Goal: Information Seeking & Learning: Find contact information

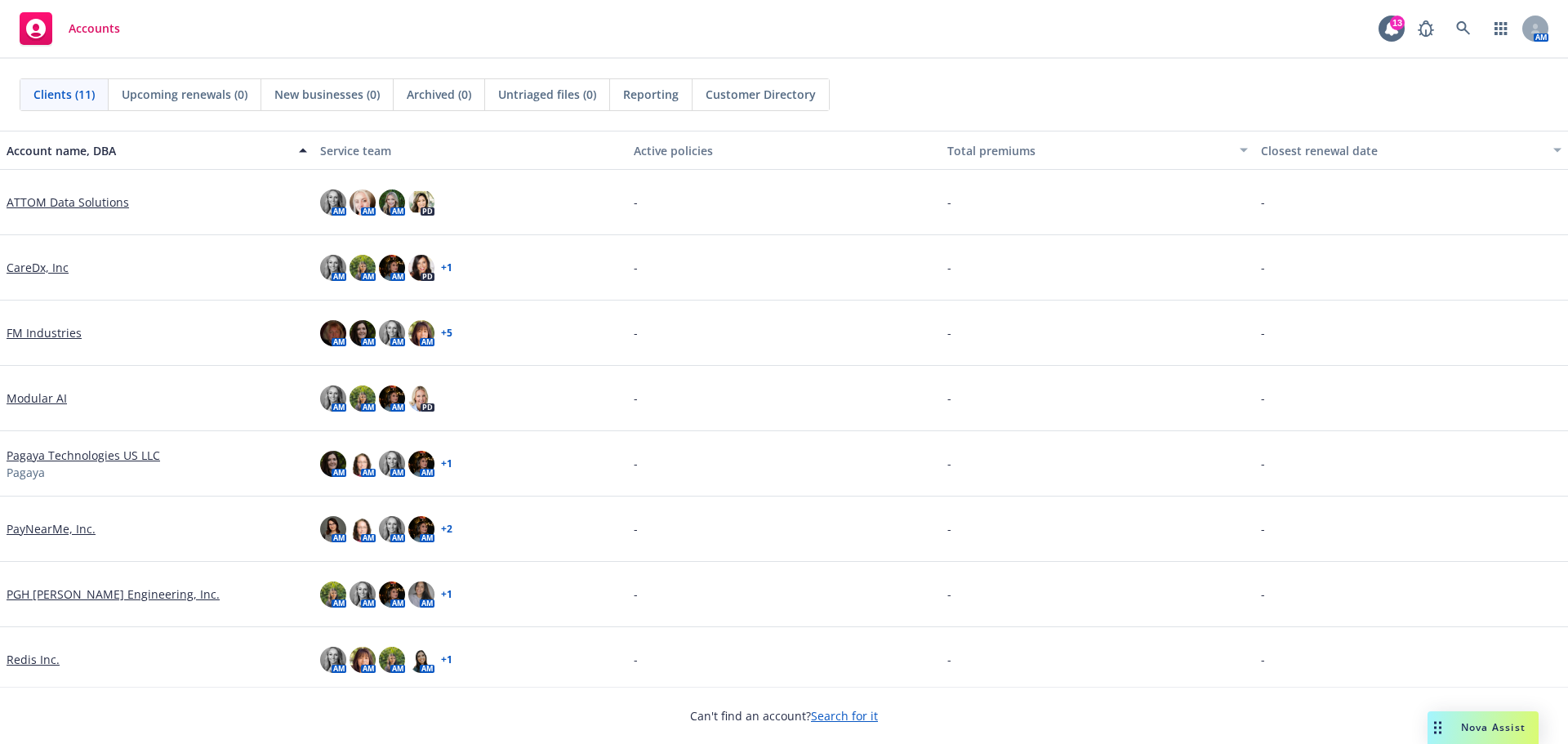
scroll to position [202, 0]
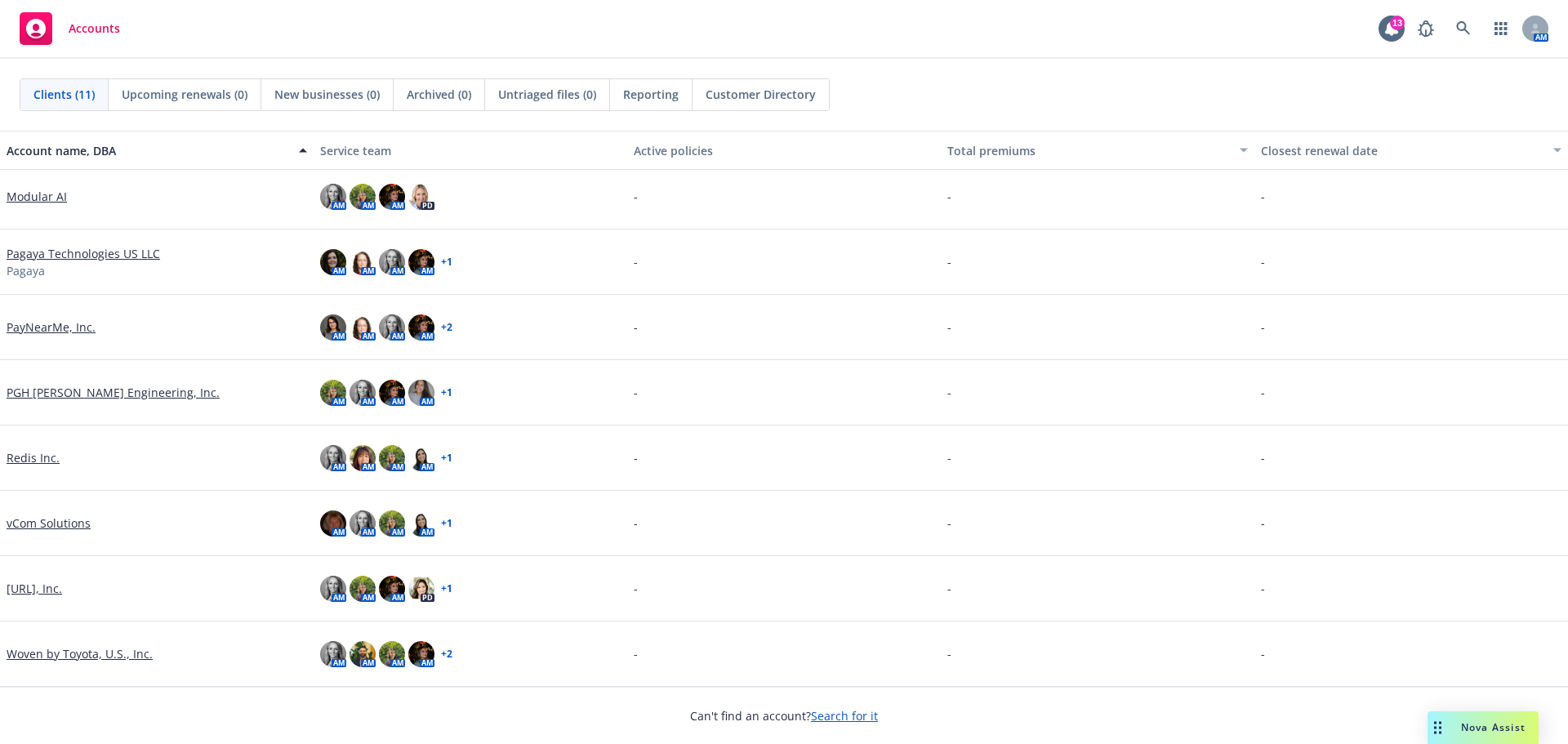
click at [40, 588] on link "[URL], Inc." at bounding box center [33, 589] width 55 height 18
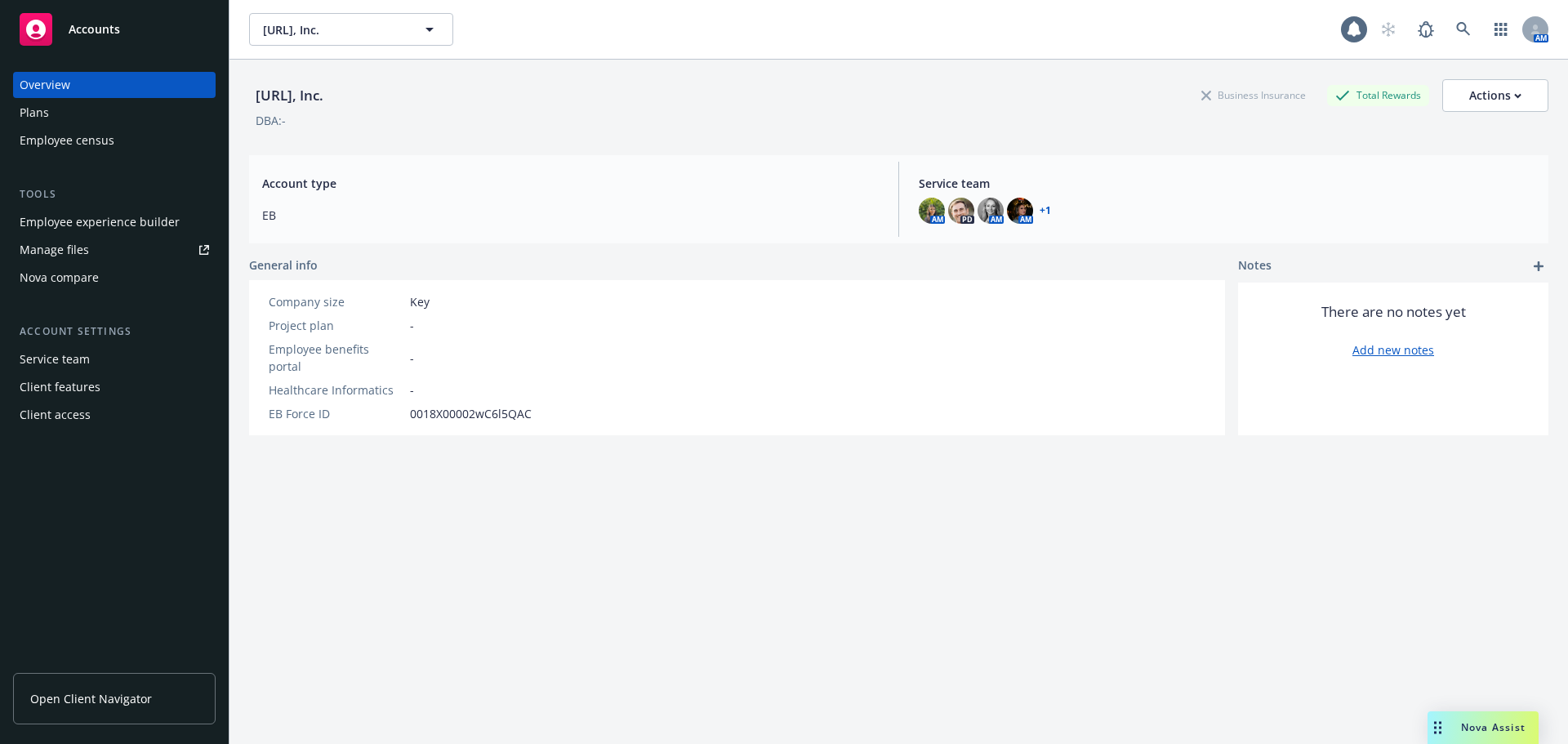
click at [53, 225] on div "Employee experience builder" at bounding box center [99, 223] width 160 height 26
click at [549, 102] on div "Viz.ai, Inc. Business Insurance Total Rewards Actions" at bounding box center [898, 95] width 1300 height 32
click at [676, 140] on div "Viz.ai, Inc. Business Insurance Total Rewards Actions DBA: -" at bounding box center [898, 101] width 1300 height 82
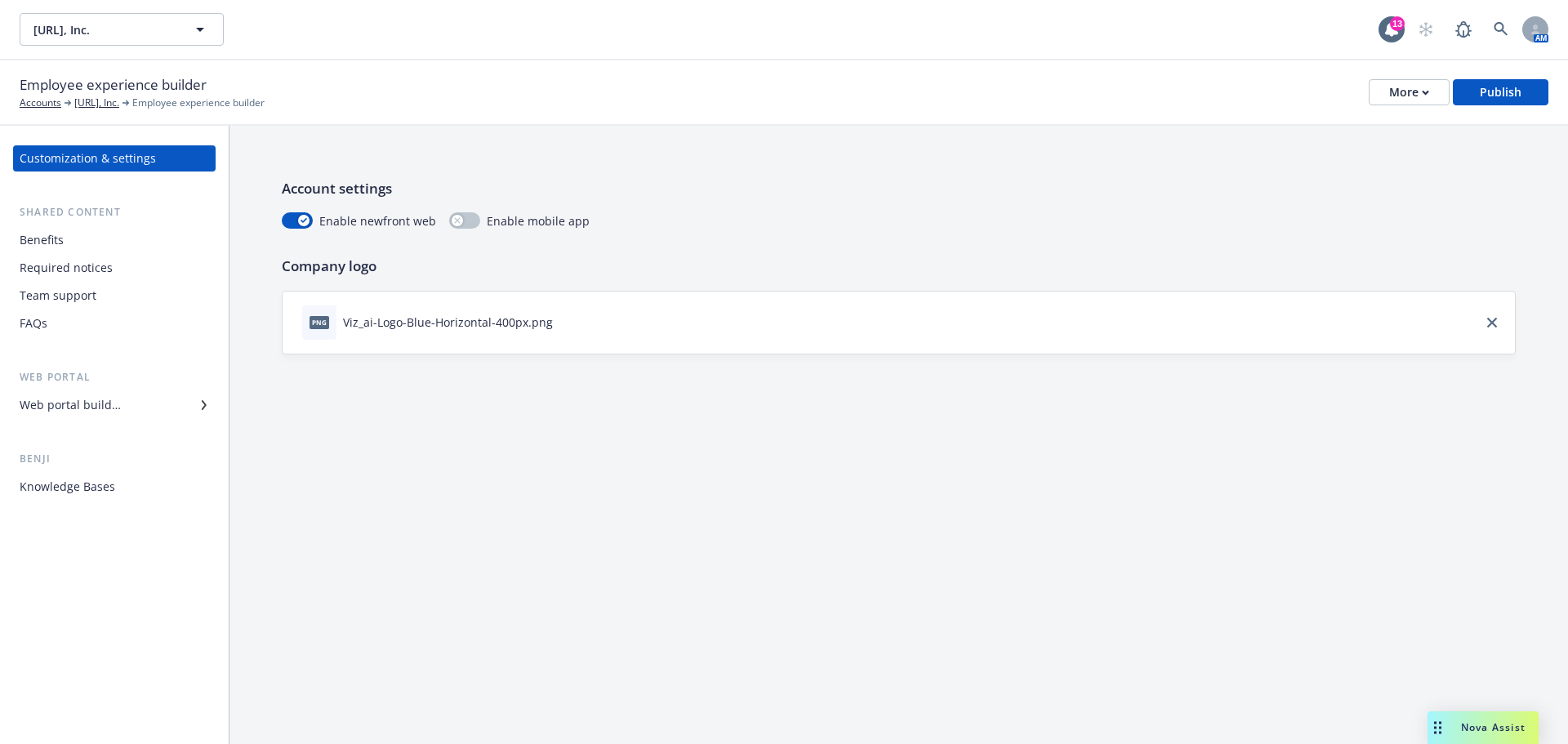
click at [642, 537] on div "Account settings Enable newfront web Enable mobile app Company logo png Viz_ai-…" at bounding box center [898, 435] width 1338 height 618
click at [756, 551] on div "Account settings Enable newfront web Enable mobile app Company logo png Viz_ai-…" at bounding box center [898, 435] width 1338 height 618
click at [682, 512] on div "Account settings Enable newfront web Enable mobile app Company logo png Viz_ai-…" at bounding box center [898, 435] width 1338 height 618
click at [1410, 97] on div "More" at bounding box center [1409, 92] width 40 height 25
click at [1362, 156] on link "Copy portal link" at bounding box center [1329, 161] width 242 height 32
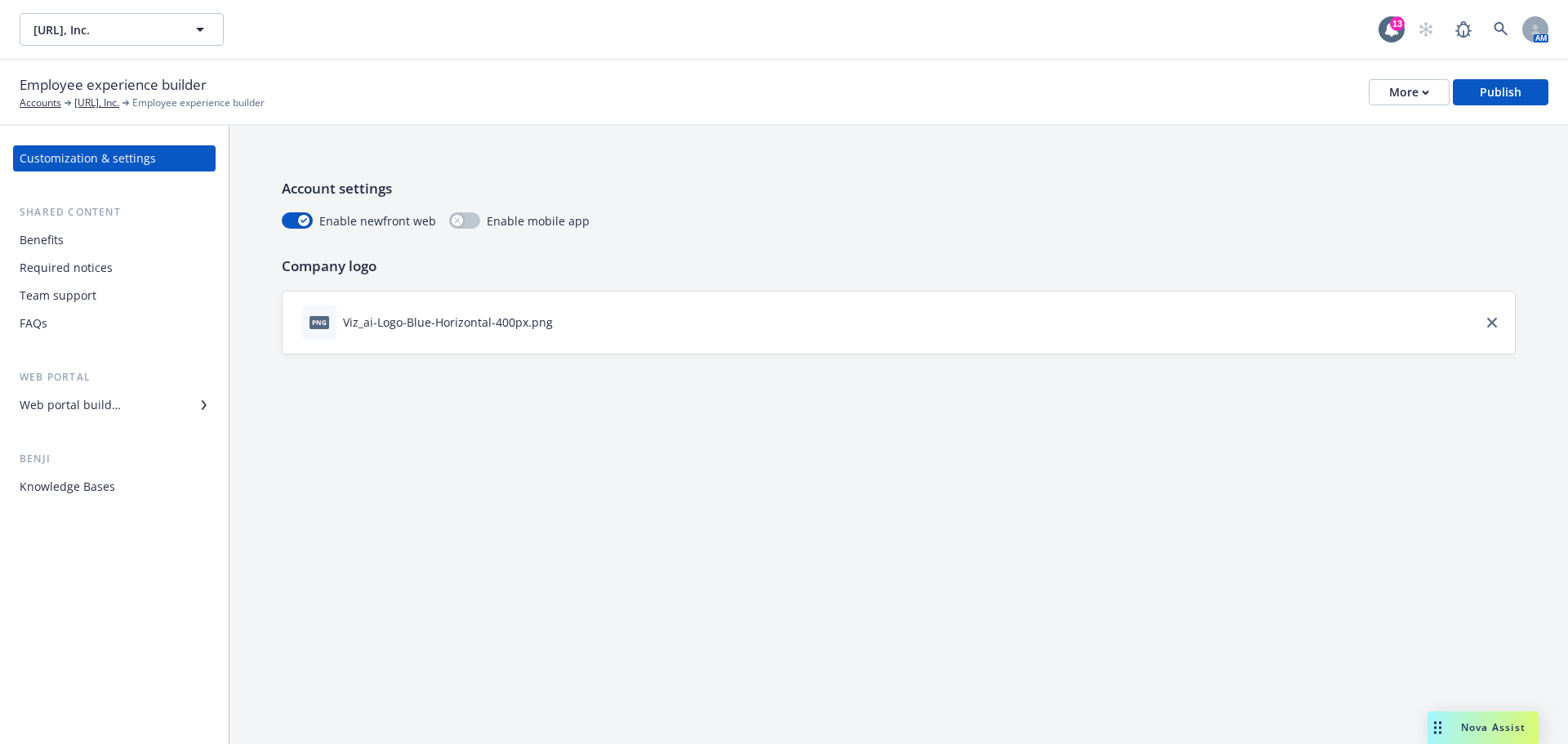
click at [110, 404] on div "Web portal builder" at bounding box center [70, 405] width 102 height 26
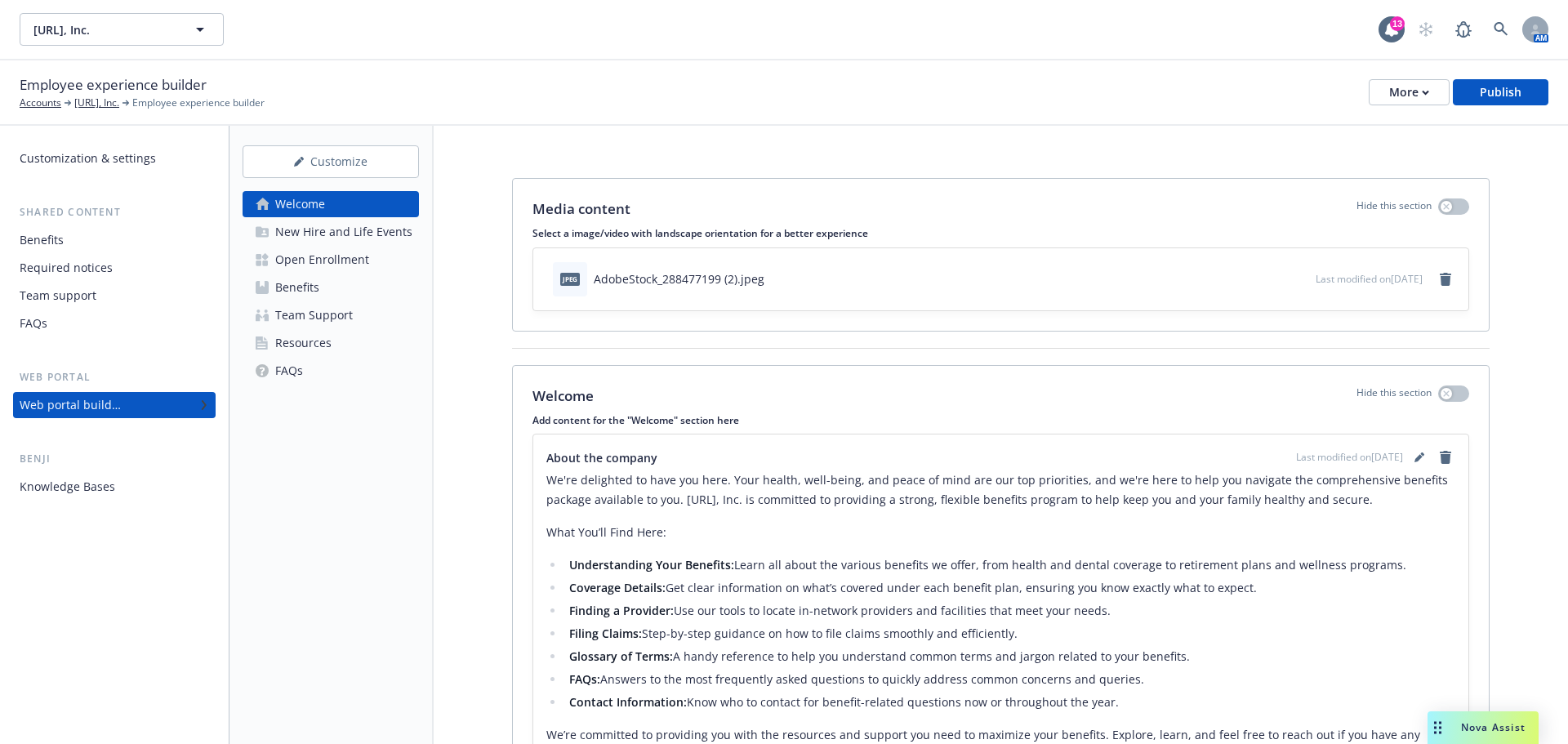
click at [318, 259] on div "Open Enrollment" at bounding box center [322, 259] width 94 height 26
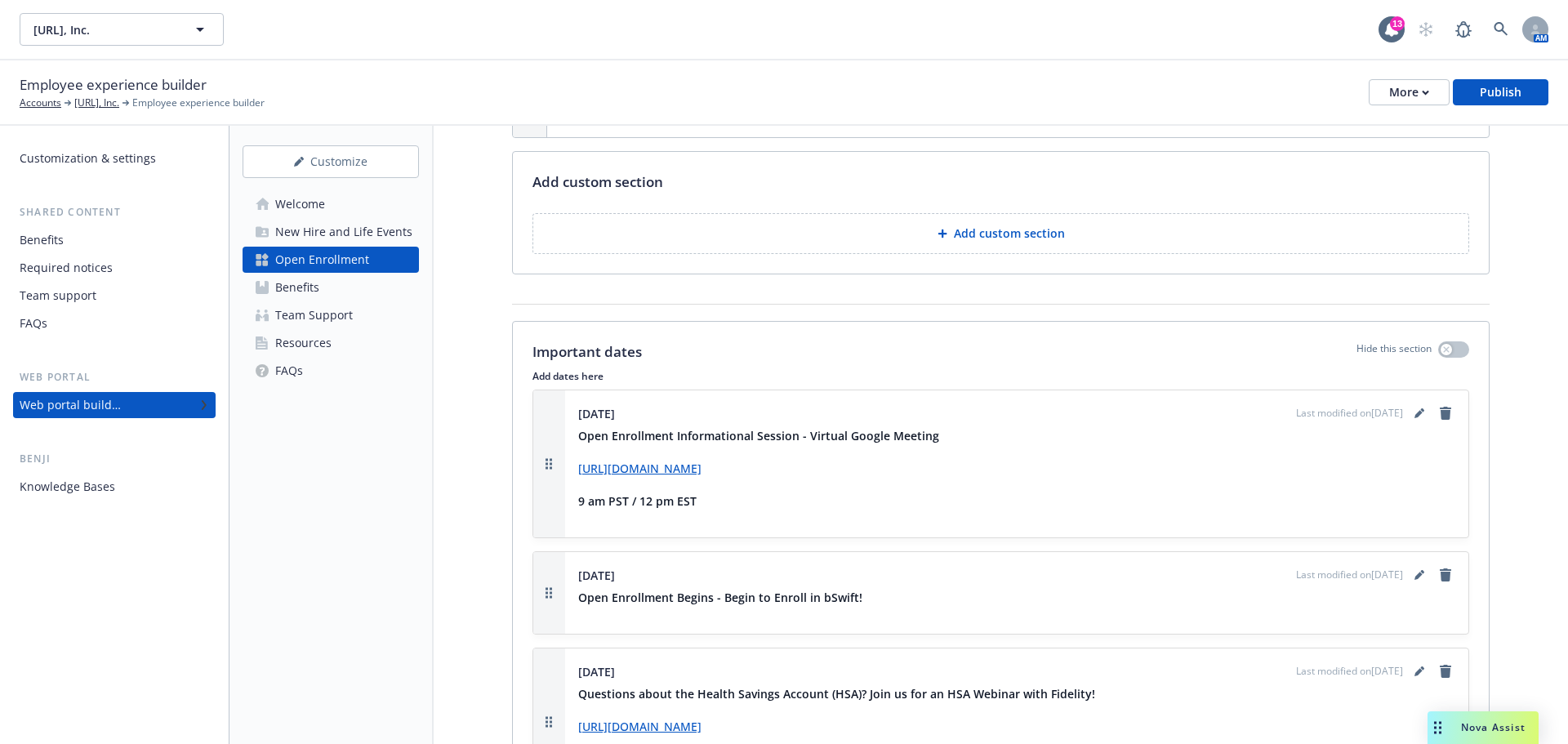
scroll to position [1754, 0]
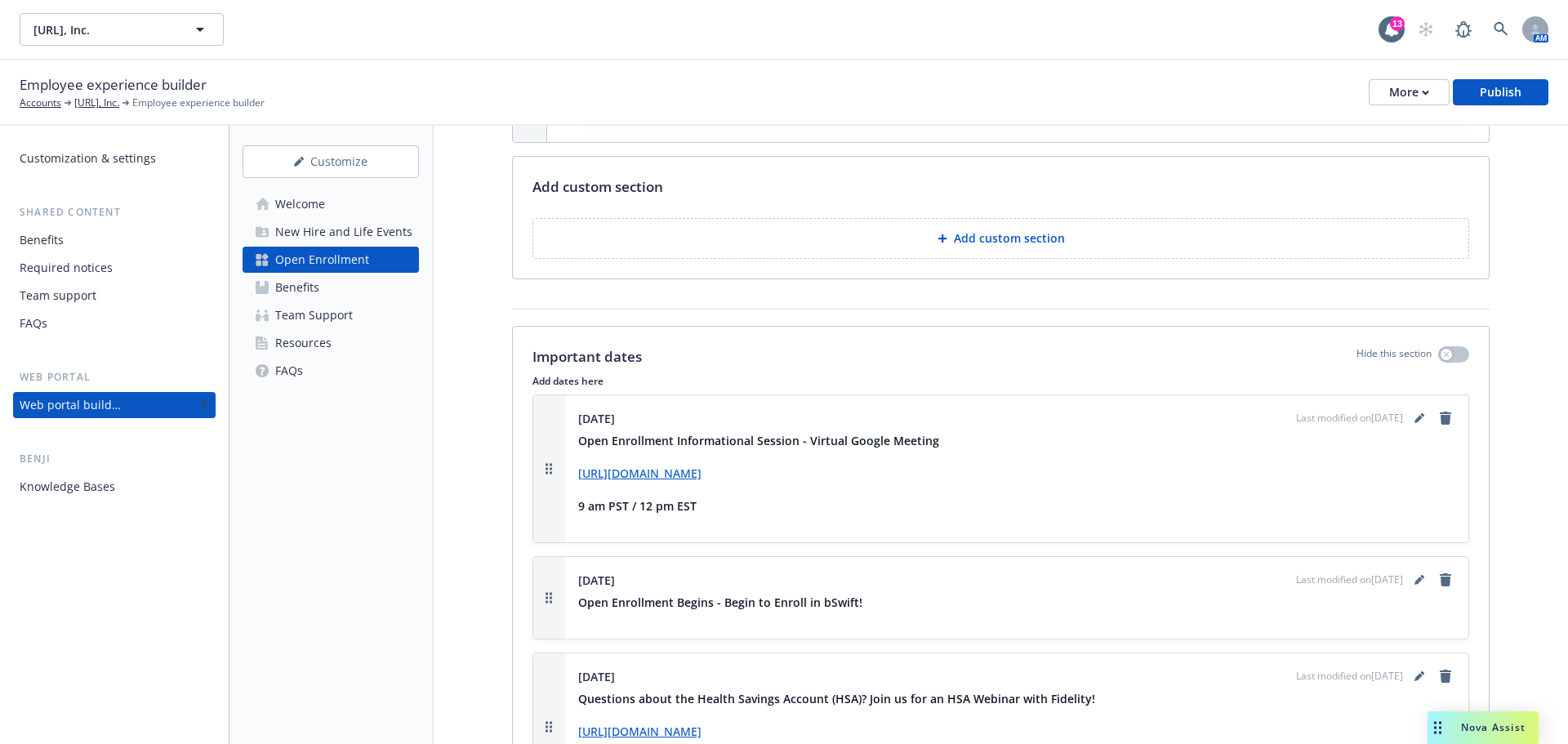
click at [96, 255] on div "Required notices" at bounding box center [66, 268] width 93 height 26
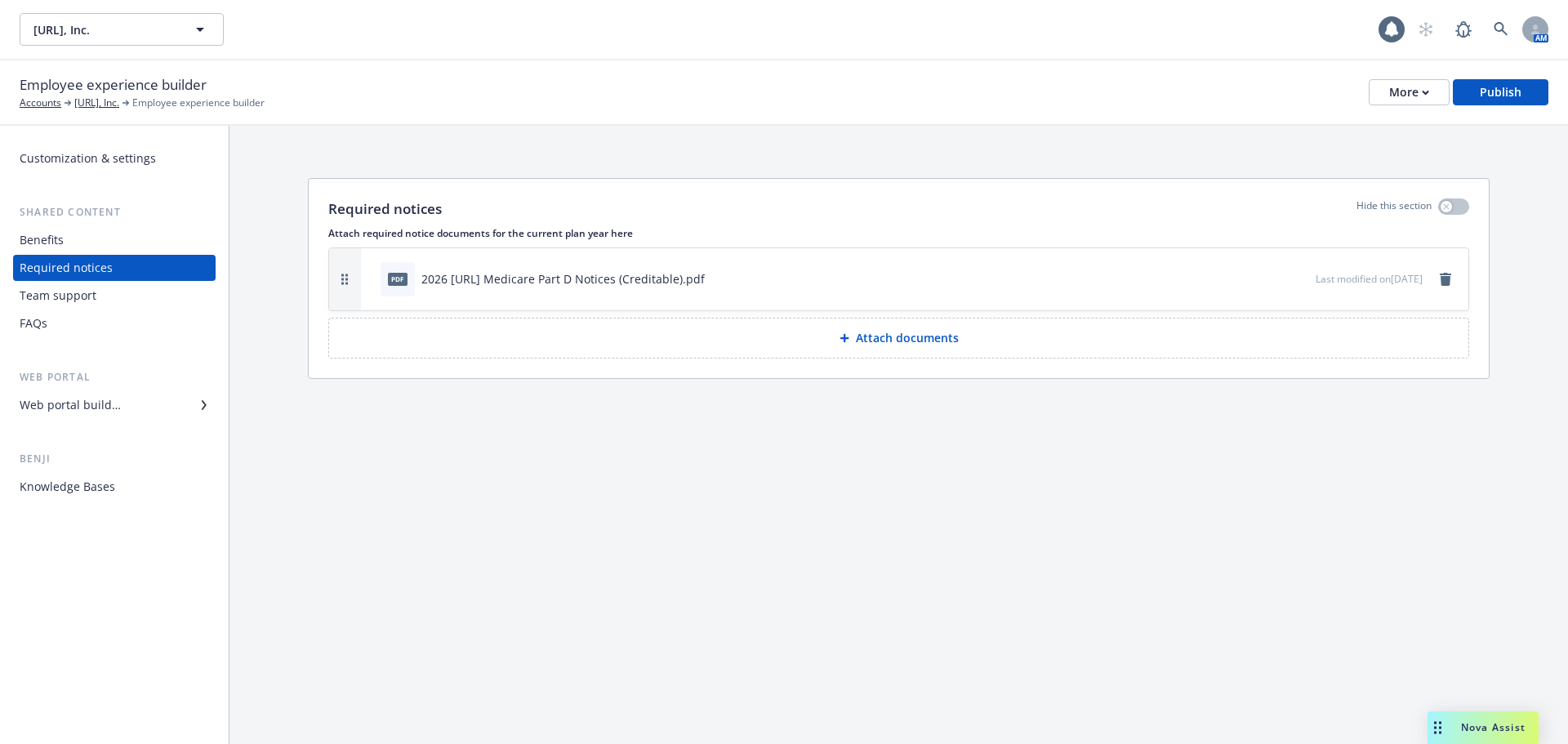
click at [89, 241] on div "Benefits" at bounding box center [114, 240] width 189 height 26
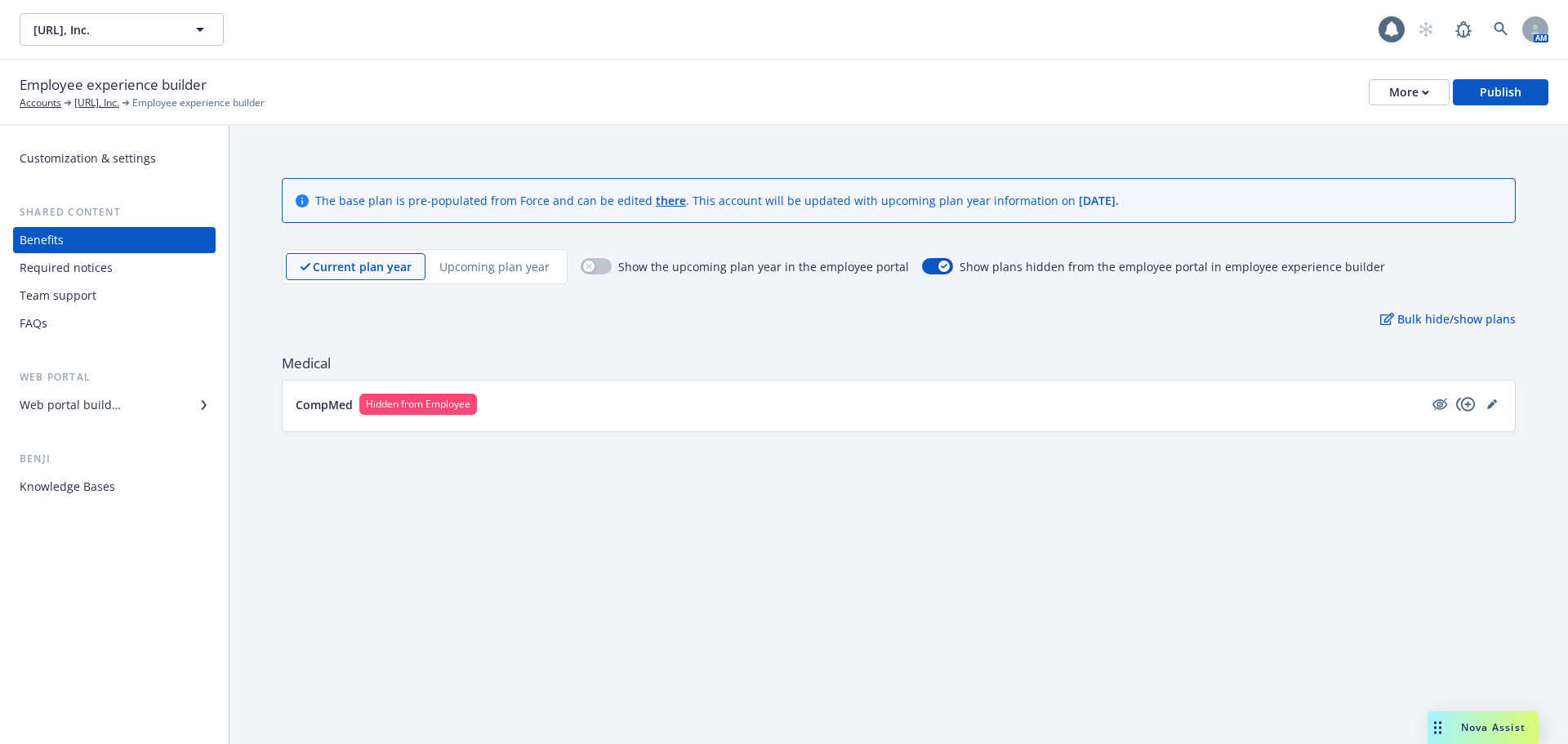
click at [125, 405] on div "Web portal builder" at bounding box center [114, 405] width 189 height 26
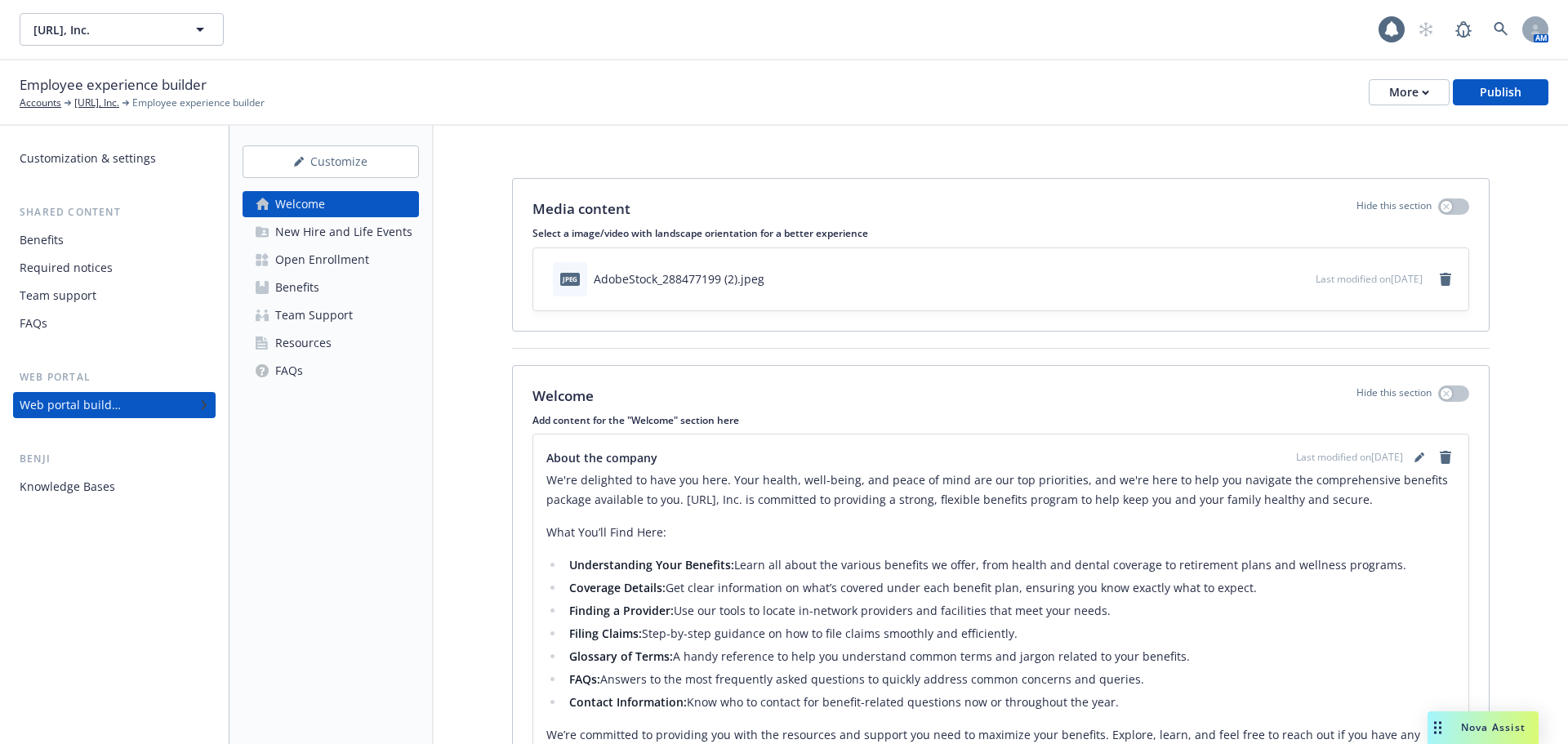
click at [358, 241] on div "New Hire and Life Events" at bounding box center [344, 232] width 138 height 26
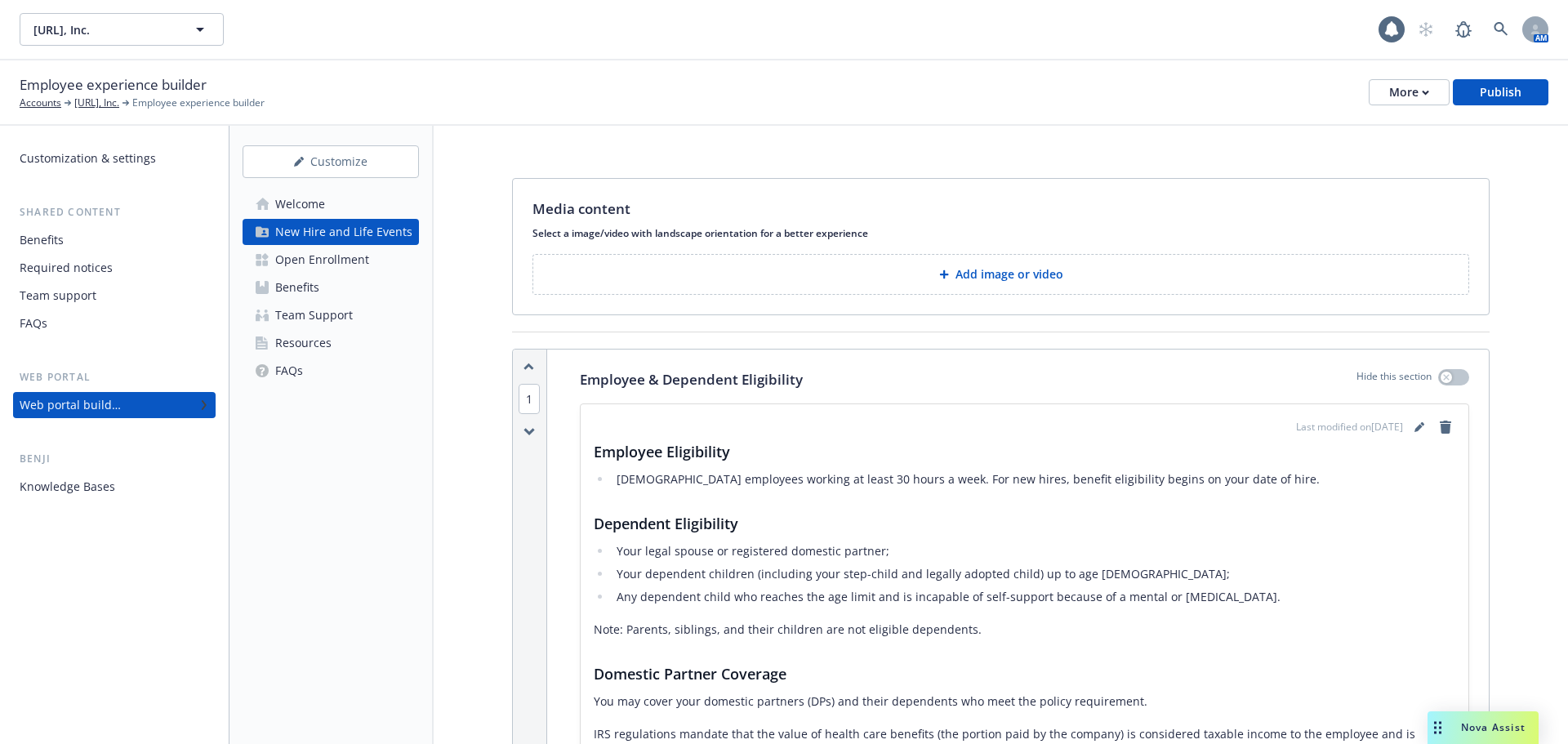
click at [368, 262] on link "Open Enrollment" at bounding box center [330, 259] width 176 height 26
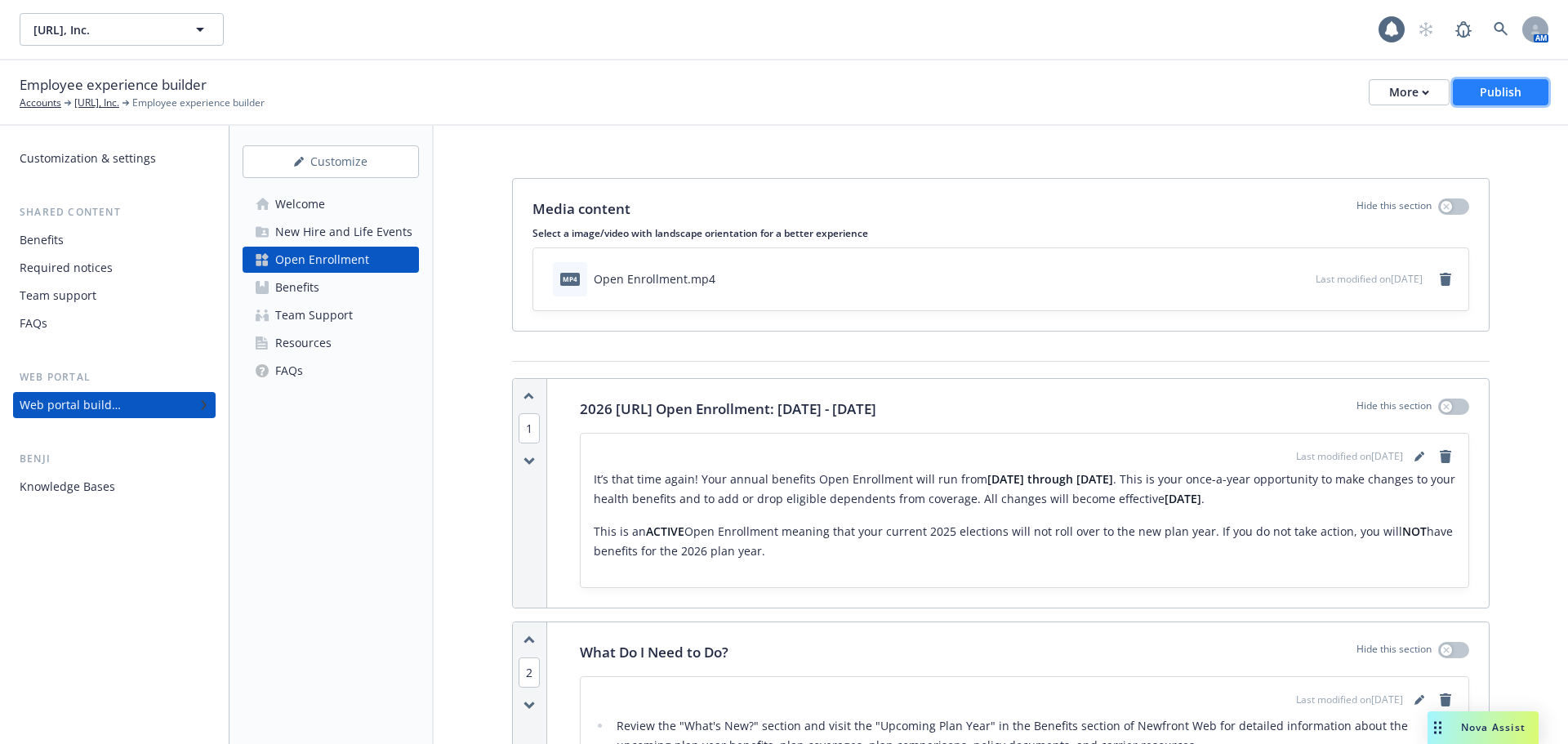
click at [1543, 94] on button "Publish" at bounding box center [1501, 92] width 96 height 26
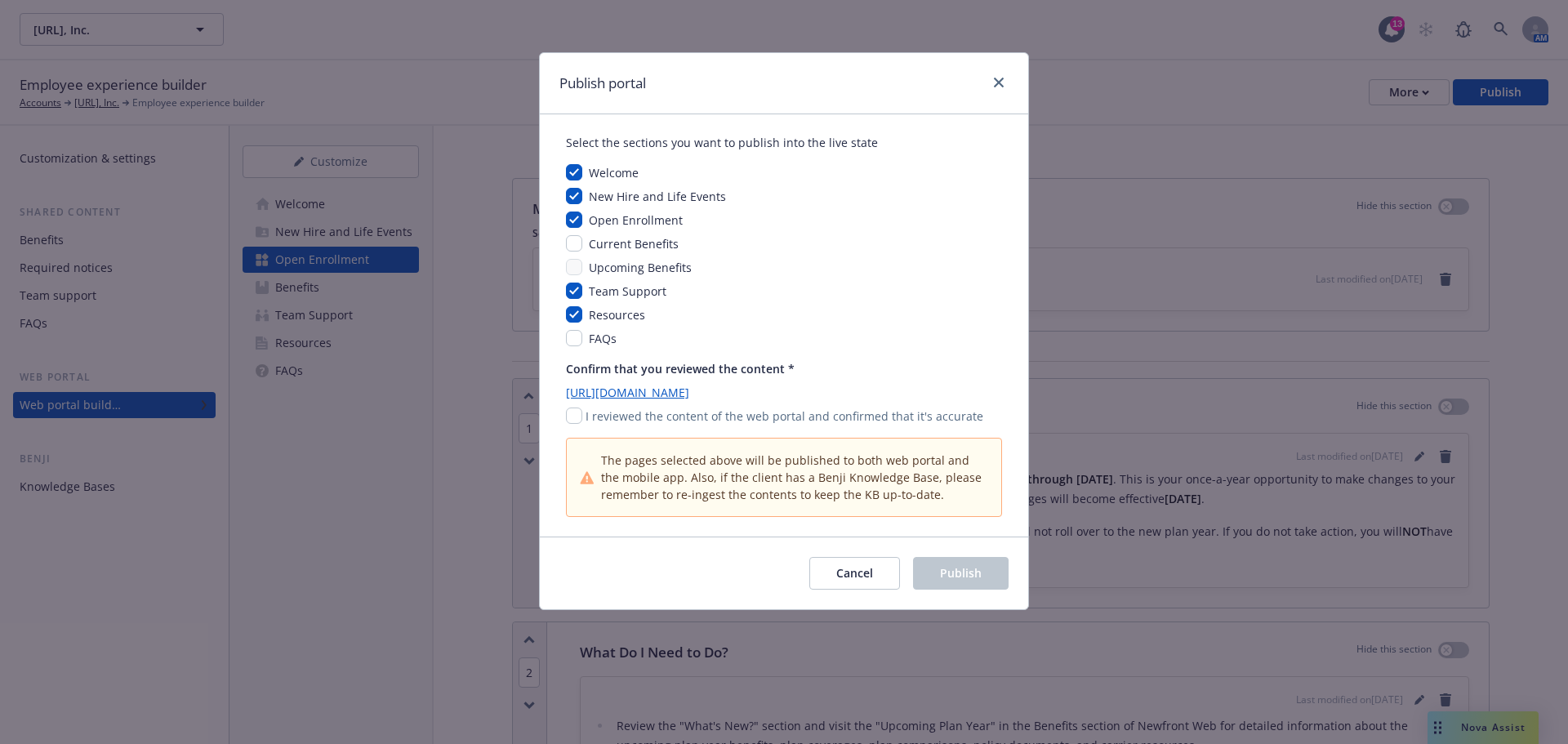
click at [698, 409] on p "I reviewed the content of the web portal and confirmed that it's accurate" at bounding box center [784, 416] width 398 height 18
click at [568, 414] on input "checkbox" at bounding box center [574, 415] width 17 height 17
checkbox input "true"
click at [942, 570] on span "Publish" at bounding box center [961, 573] width 42 height 16
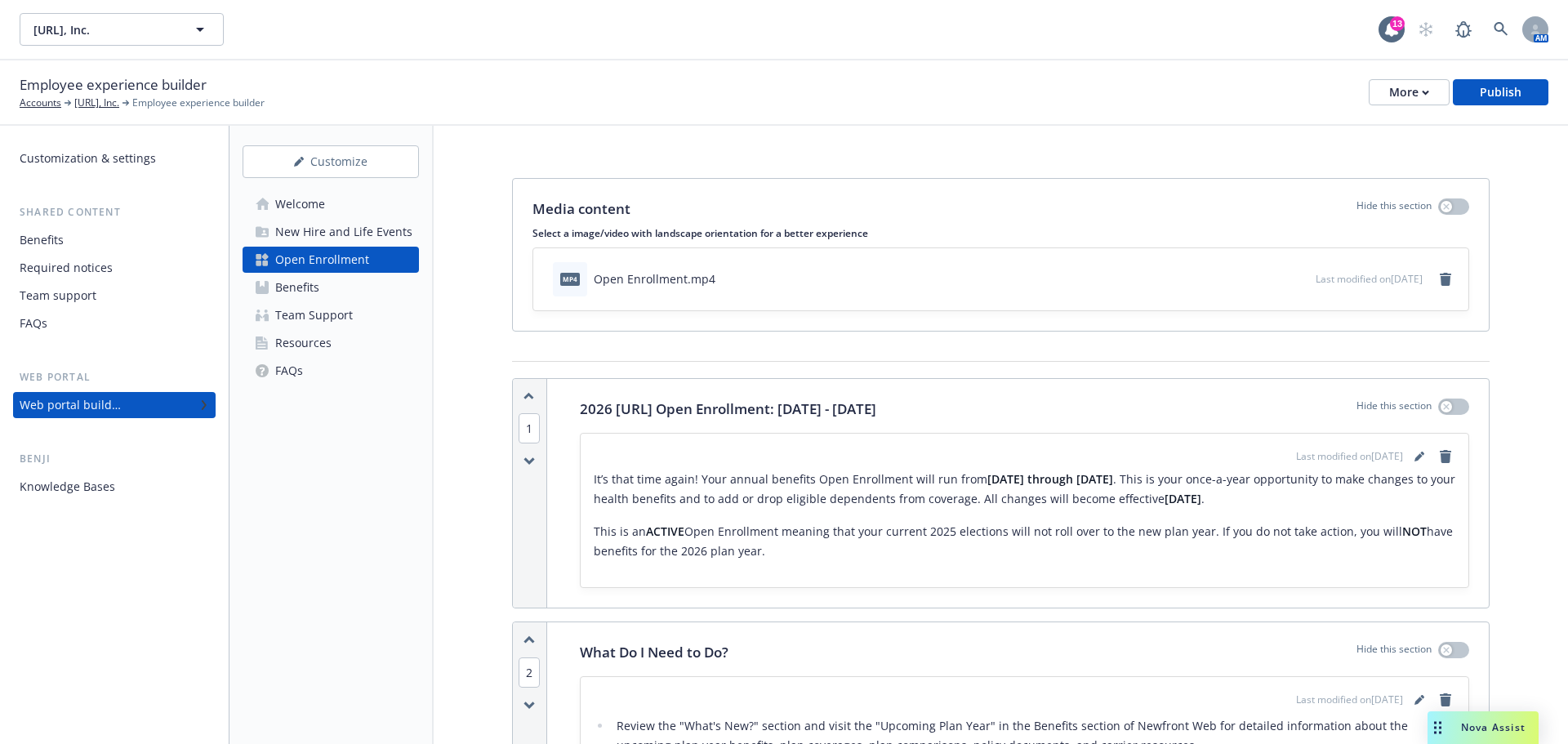
click at [325, 291] on link "Benefits" at bounding box center [330, 287] width 176 height 26
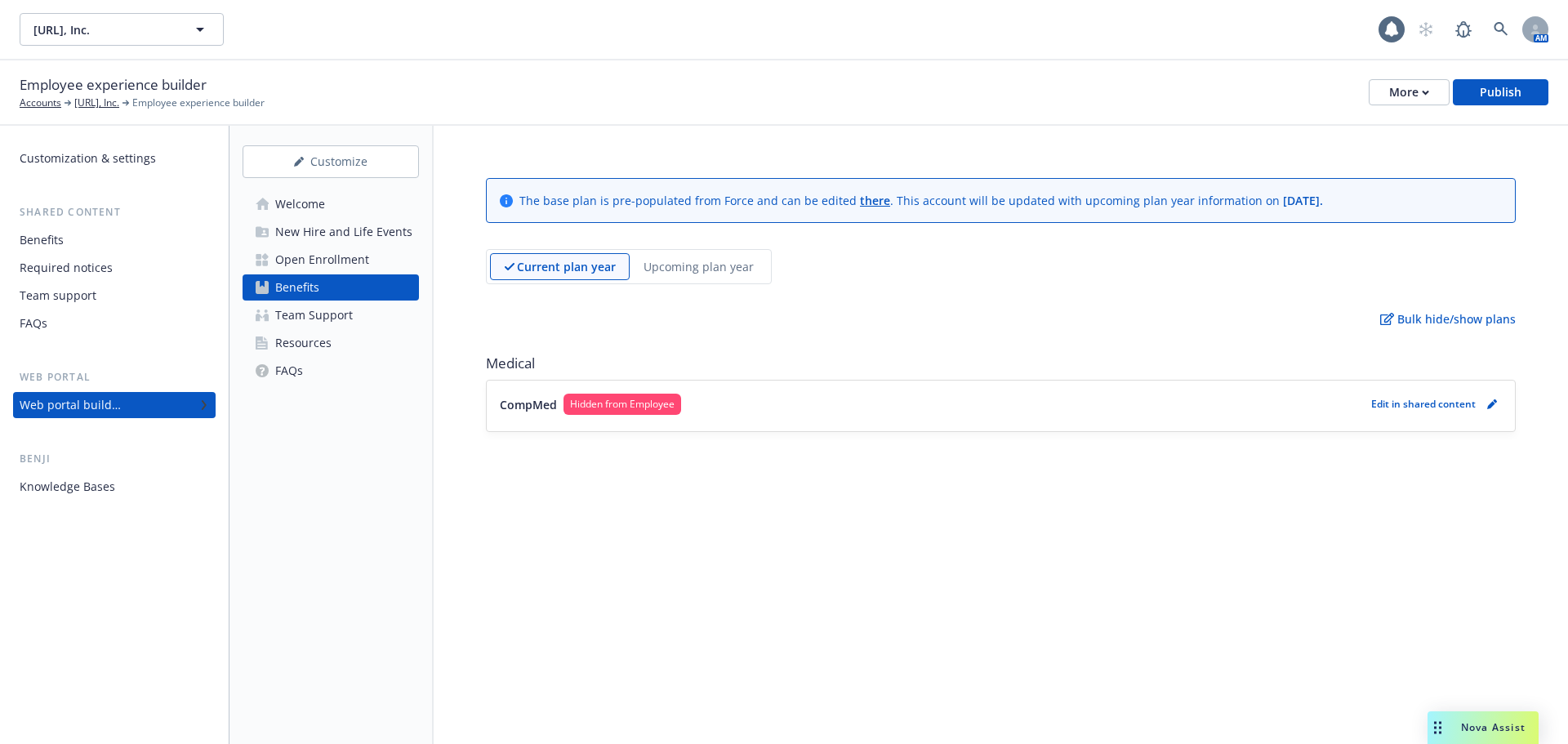
click at [734, 259] on p "Upcoming plan year" at bounding box center [699, 266] width 110 height 18
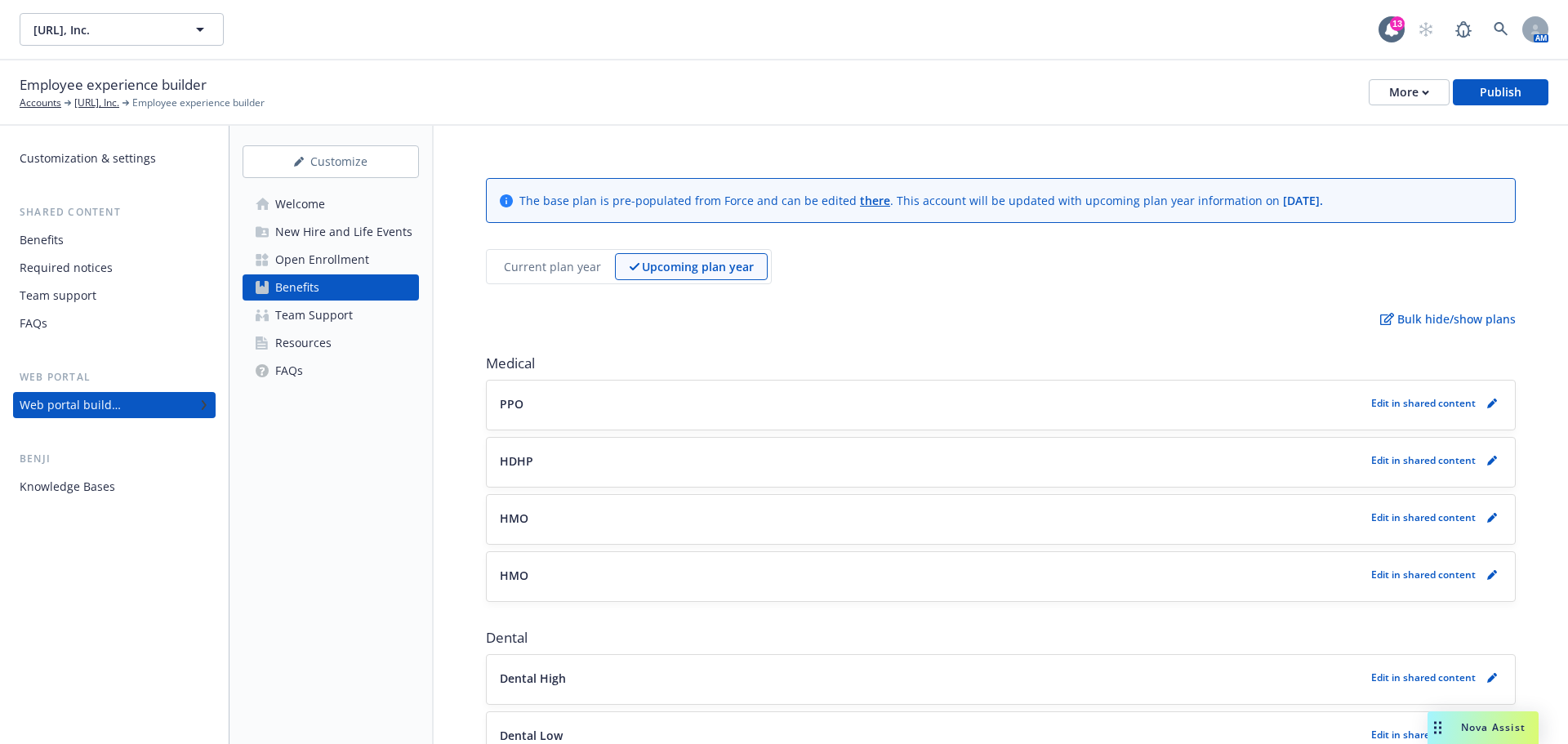
click at [635, 401] on button "PPO" at bounding box center [932, 404] width 865 height 18
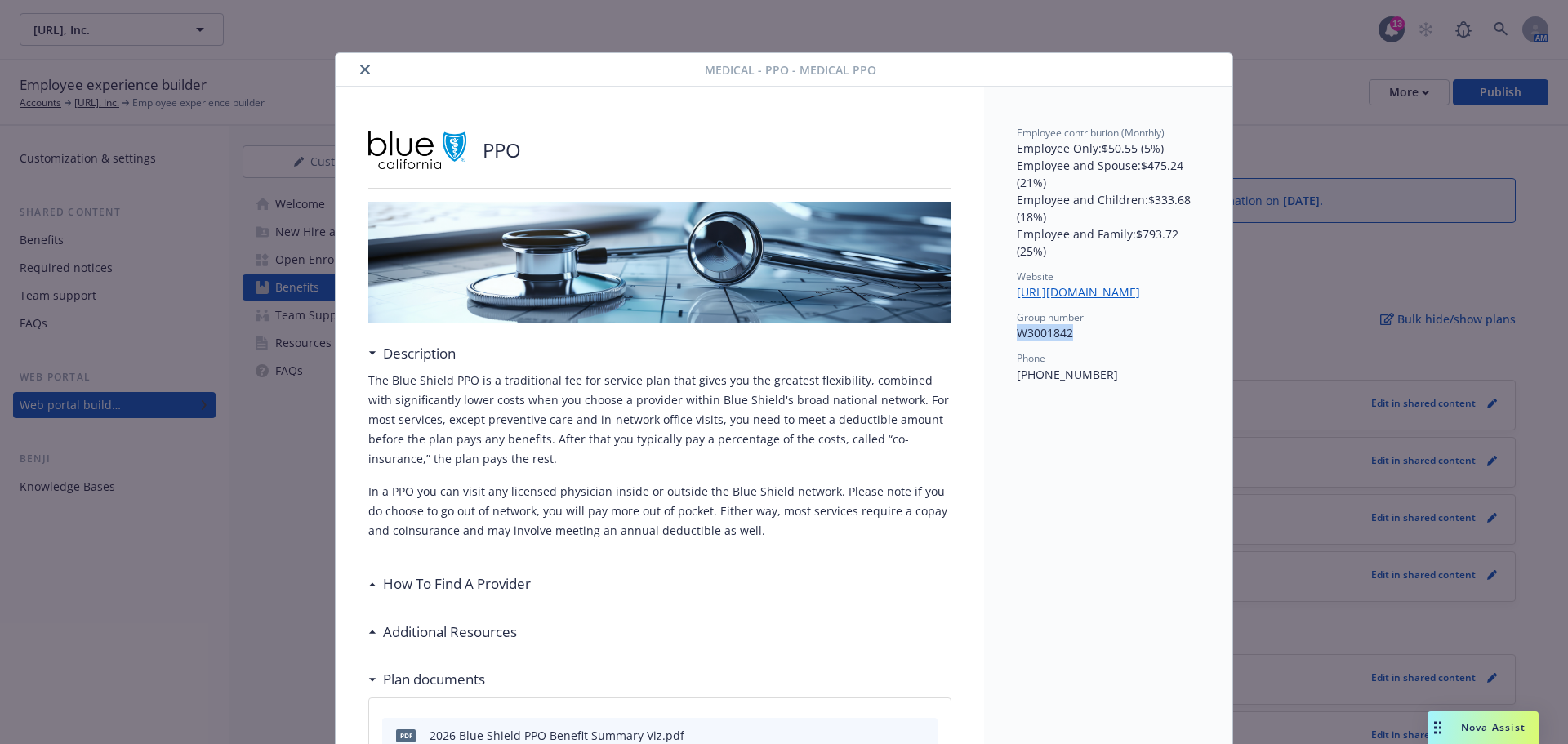
drag, startPoint x: 1076, startPoint y: 347, endPoint x: 1010, endPoint y: 347, distance: 66.0
copy p "W3001842"
drag, startPoint x: 1099, startPoint y: 384, endPoint x: 1007, endPoint y: 390, distance: 92.2
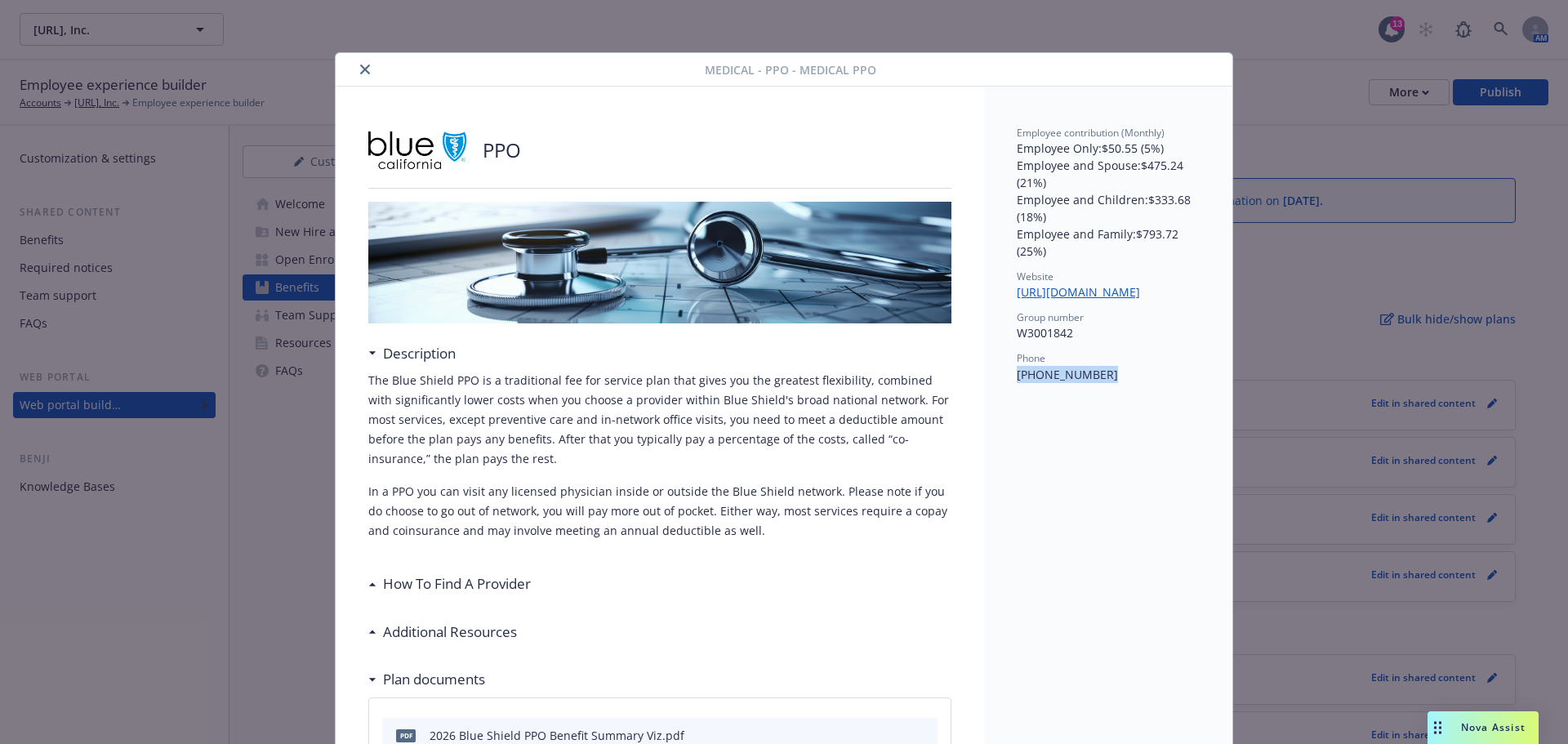
copy p "[PHONE_NUMBER]"
click at [1090, 289] on link "[URL][DOMAIN_NAME]" at bounding box center [1085, 292] width 137 height 16
click at [360, 70] on icon "close" at bounding box center [365, 69] width 10 height 10
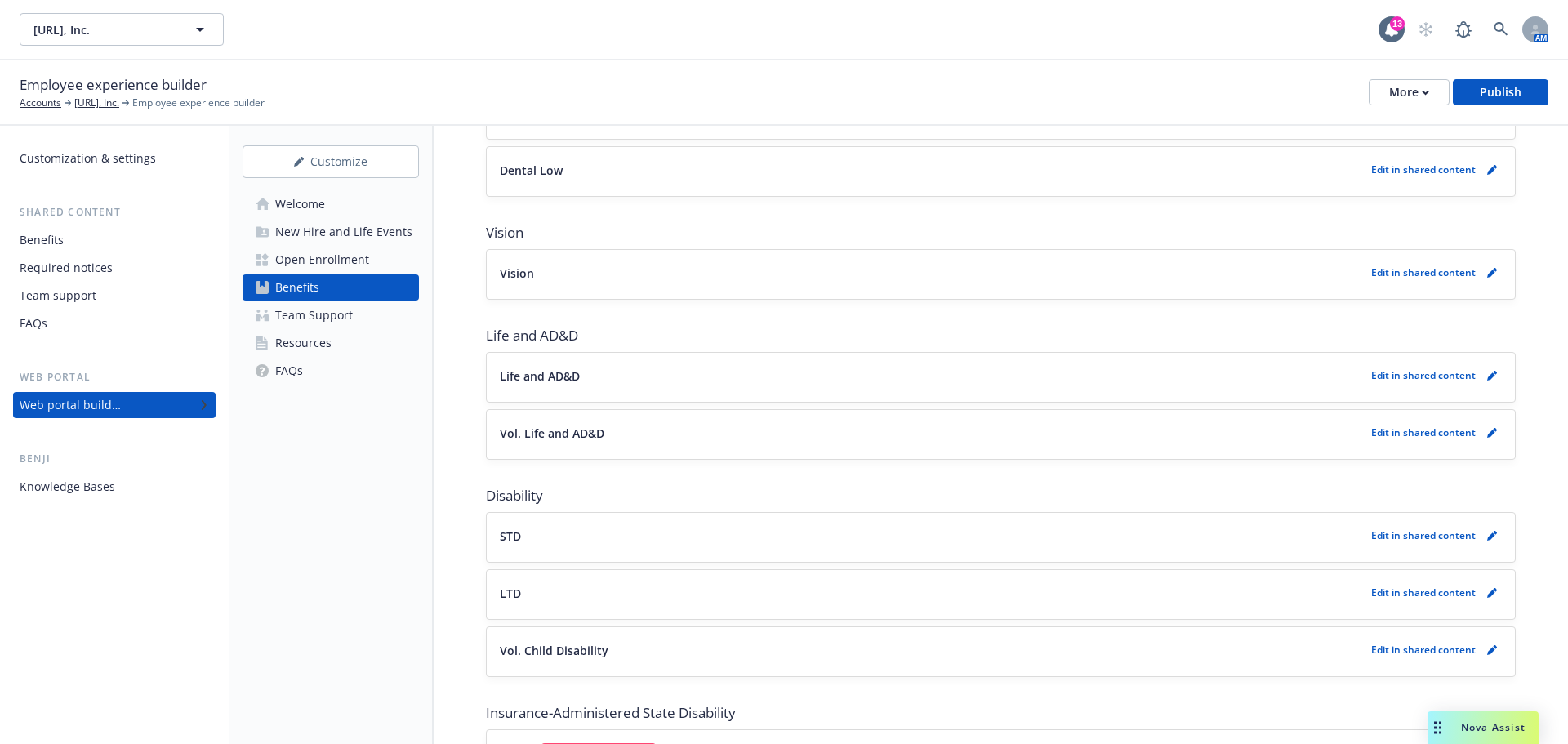
scroll to position [571, 0]
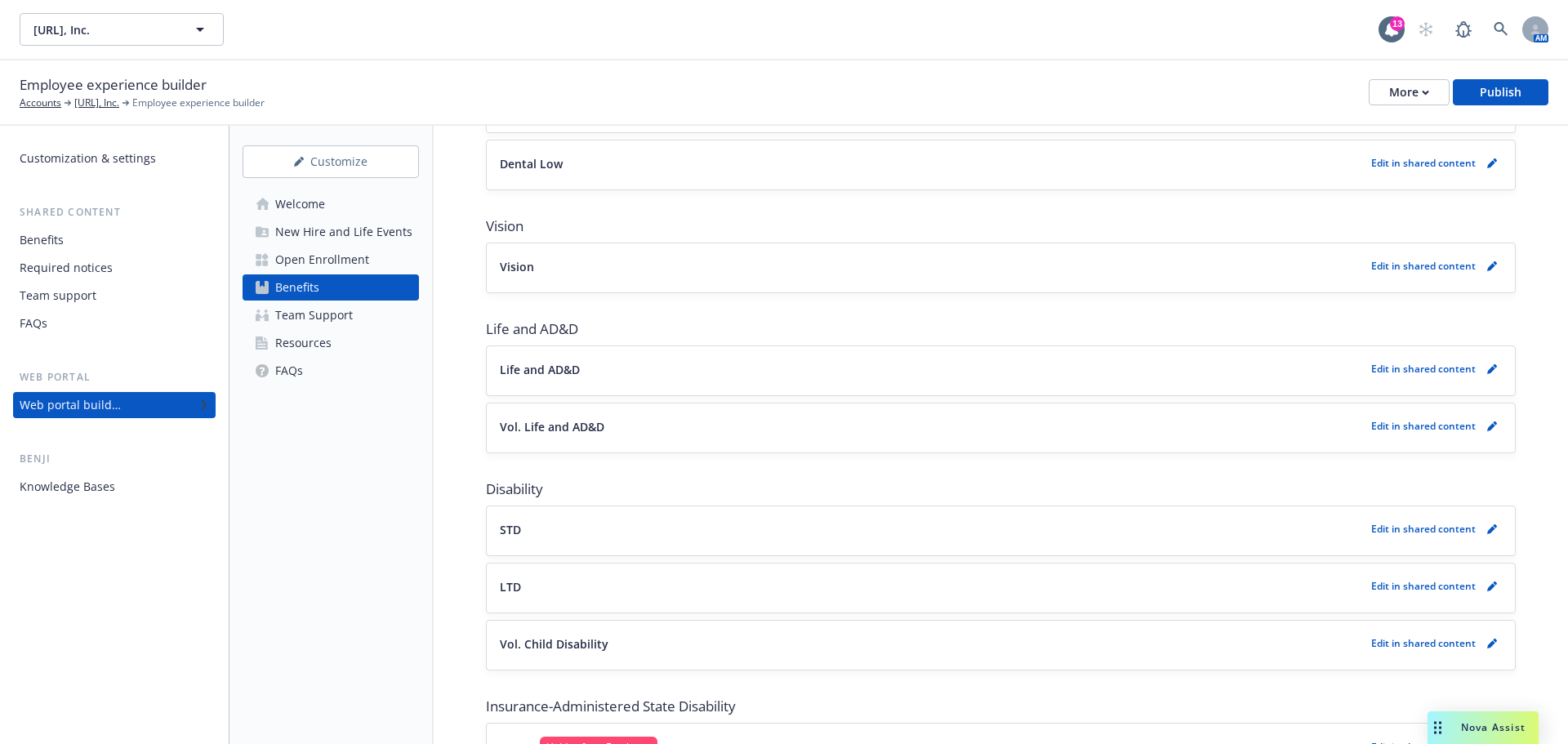
click at [899, 379] on div "Life and AD&D Edit in shared content" at bounding box center [1000, 371] width 1002 height 23
click at [1047, 369] on button "Life and AD&D" at bounding box center [932, 370] width 865 height 18
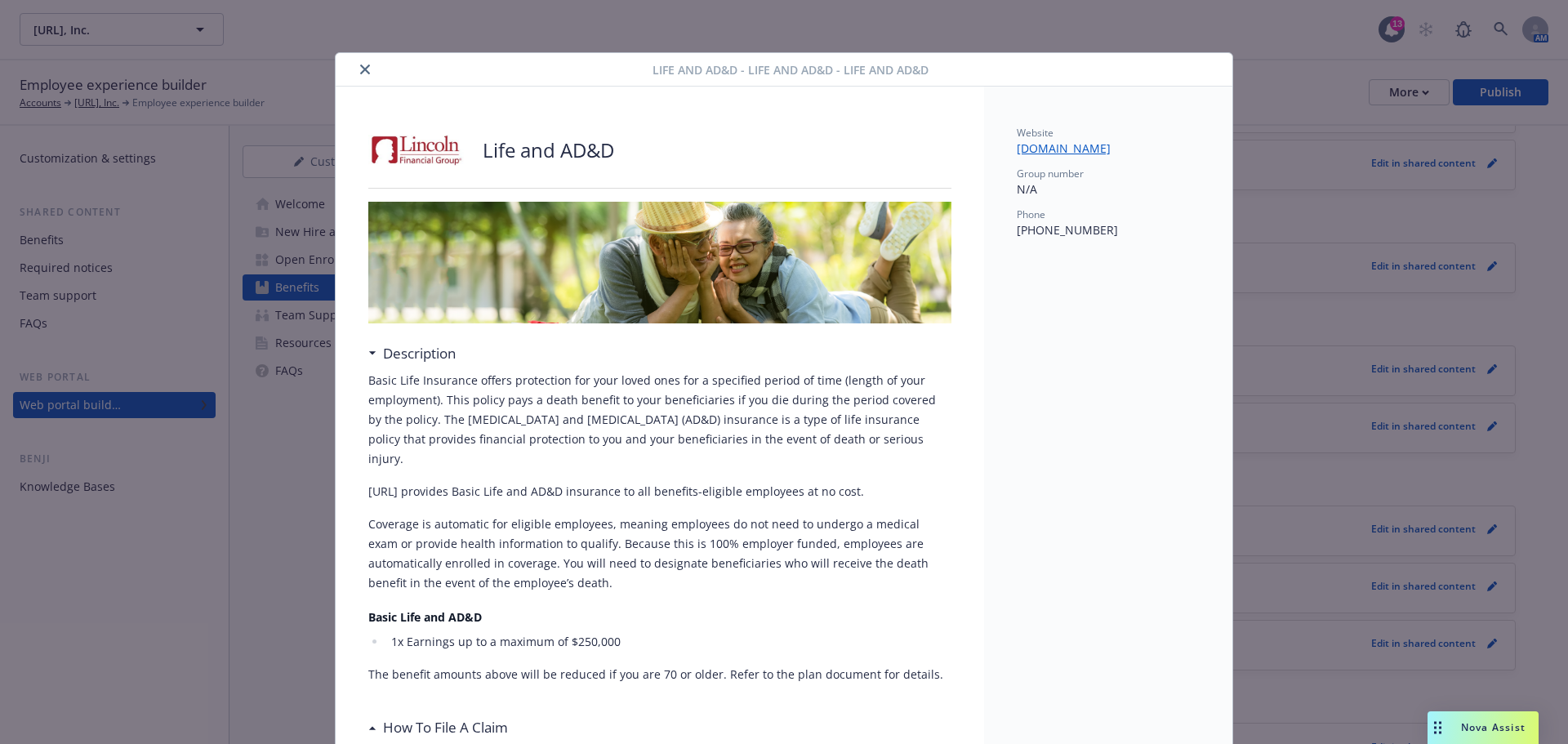
scroll to position [49, 0]
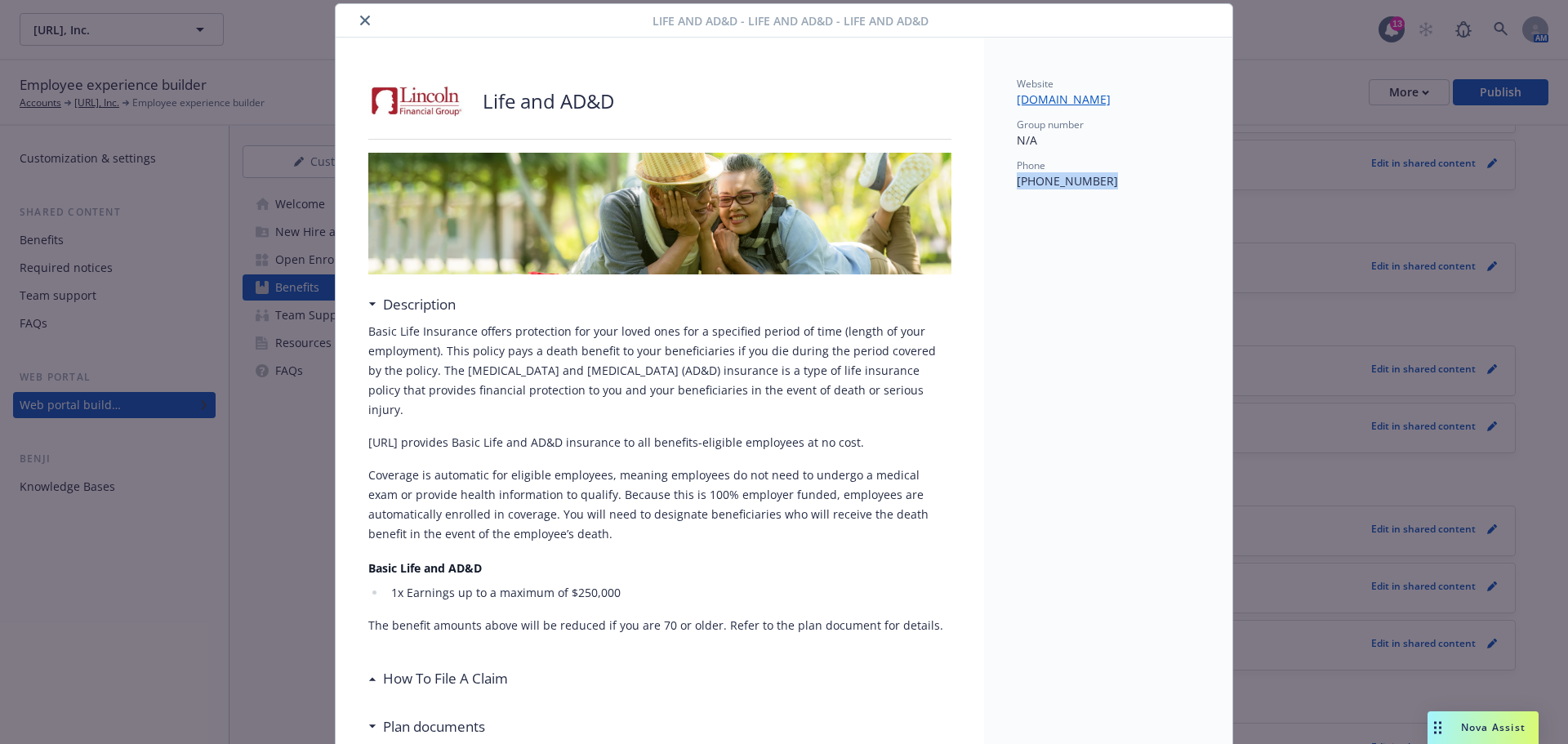
drag, startPoint x: 1088, startPoint y: 181, endPoint x: 1002, endPoint y: 181, distance: 86.0
click at [1002, 181] on div "Website [DOMAIN_NAME] Group number N/A Phone [PHONE_NUMBER]" at bounding box center [1108, 547] width 248 height 1018
copy p "[PHONE_NUMBER]"
click at [357, 11] on button "close" at bounding box center [365, 20] width 19 height 19
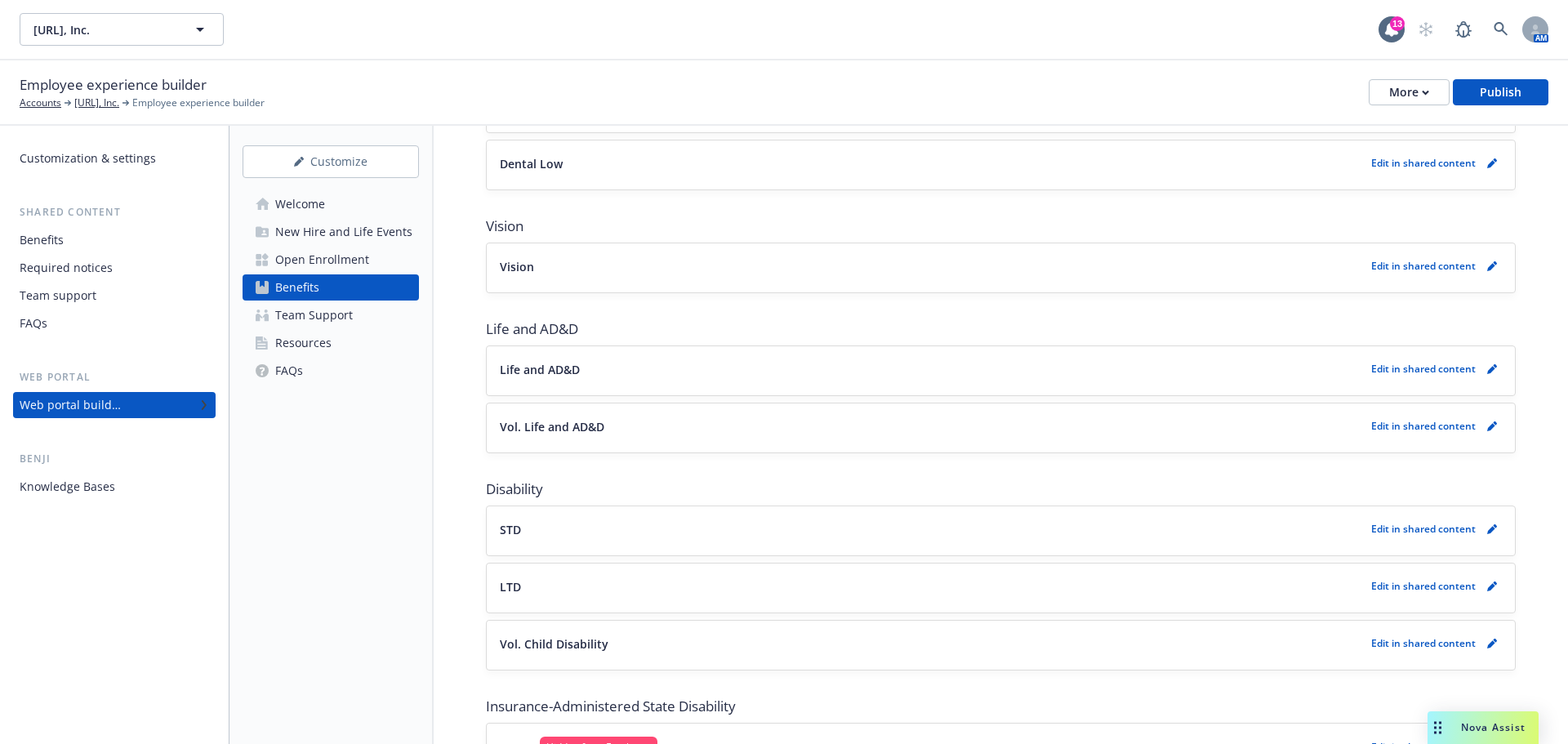
click at [809, 364] on button "Life and AD&D" at bounding box center [932, 370] width 865 height 18
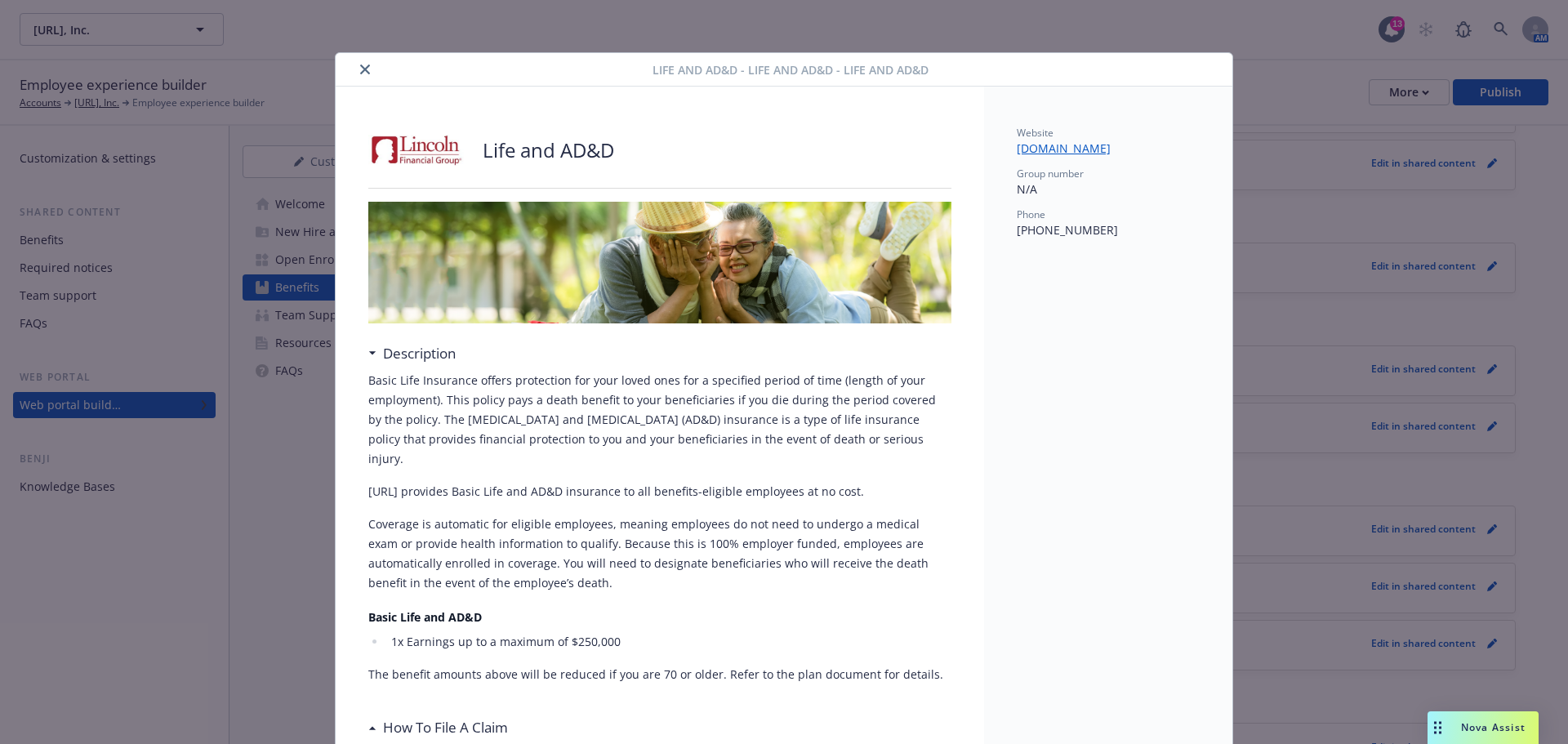
scroll to position [49, 0]
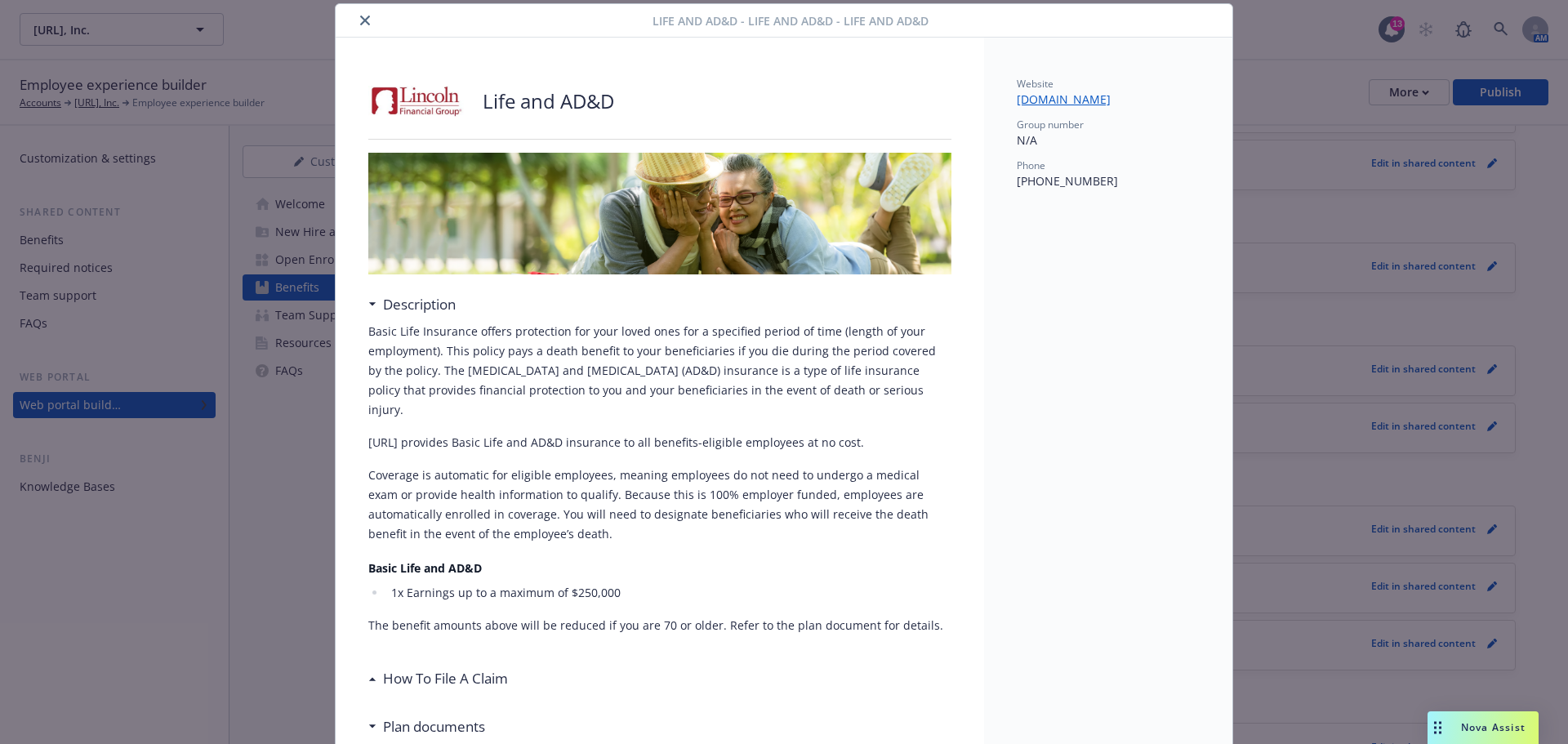
drag, startPoint x: 1047, startPoint y: 86, endPoint x: 1152, endPoint y: 105, distance: 106.7
click at [1152, 105] on div "Website [DOMAIN_NAME]" at bounding box center [1108, 92] width 183 height 31
copy div "[DOMAIN_NAME]"
click at [360, 22] on icon "close" at bounding box center [365, 20] width 10 height 10
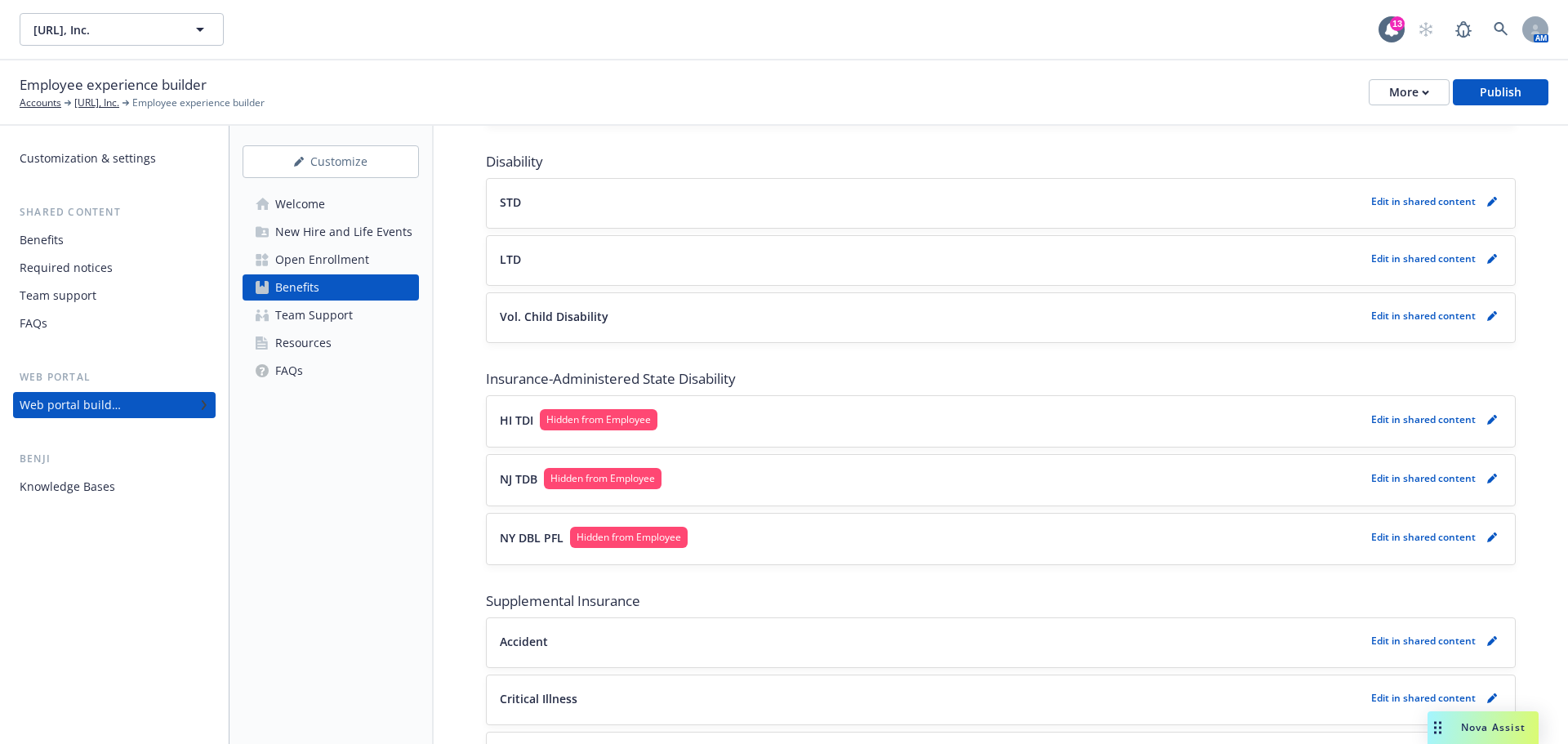
scroll to position [898, 0]
click at [794, 323] on button "Vol. Child Disability" at bounding box center [932, 317] width 865 height 18
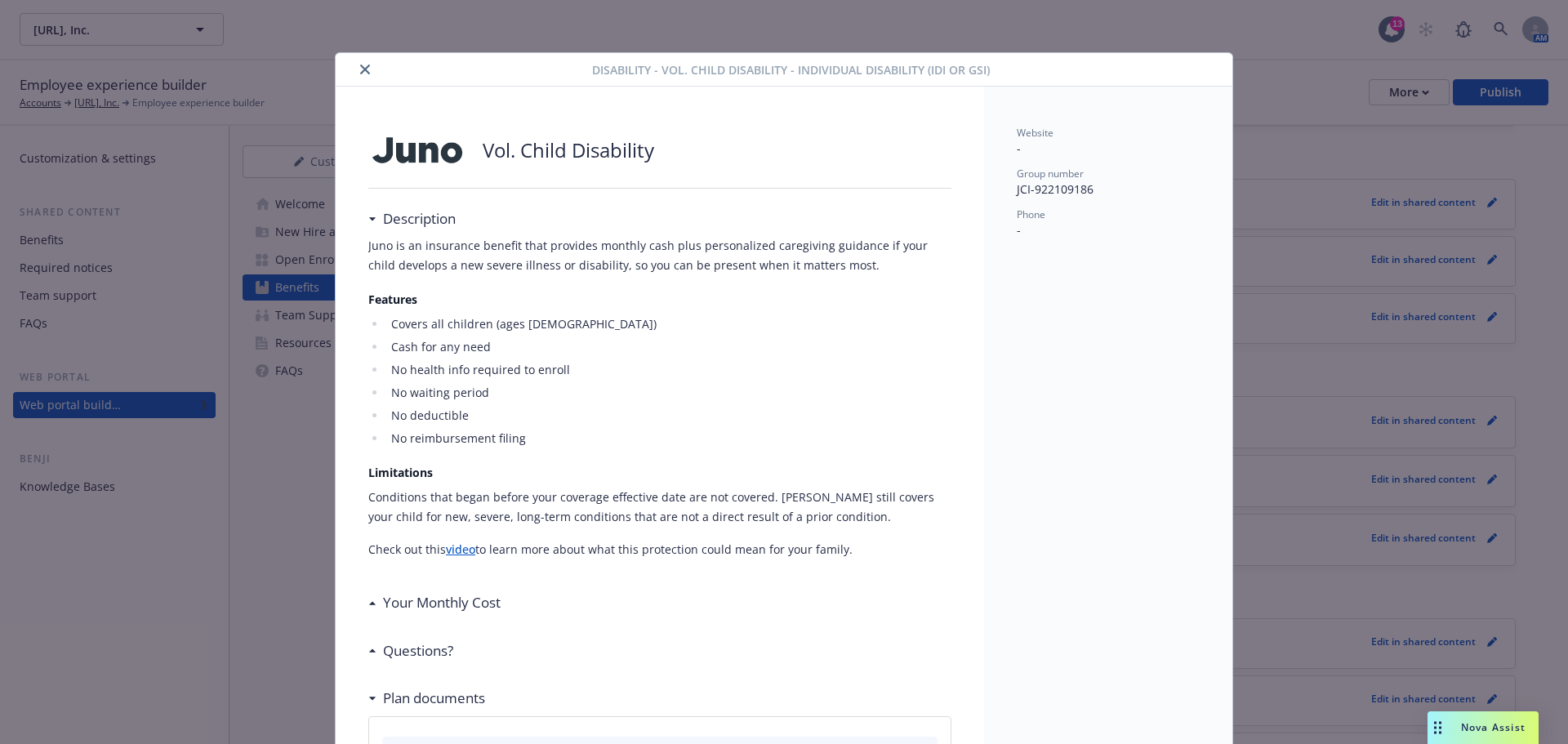
scroll to position [49, 0]
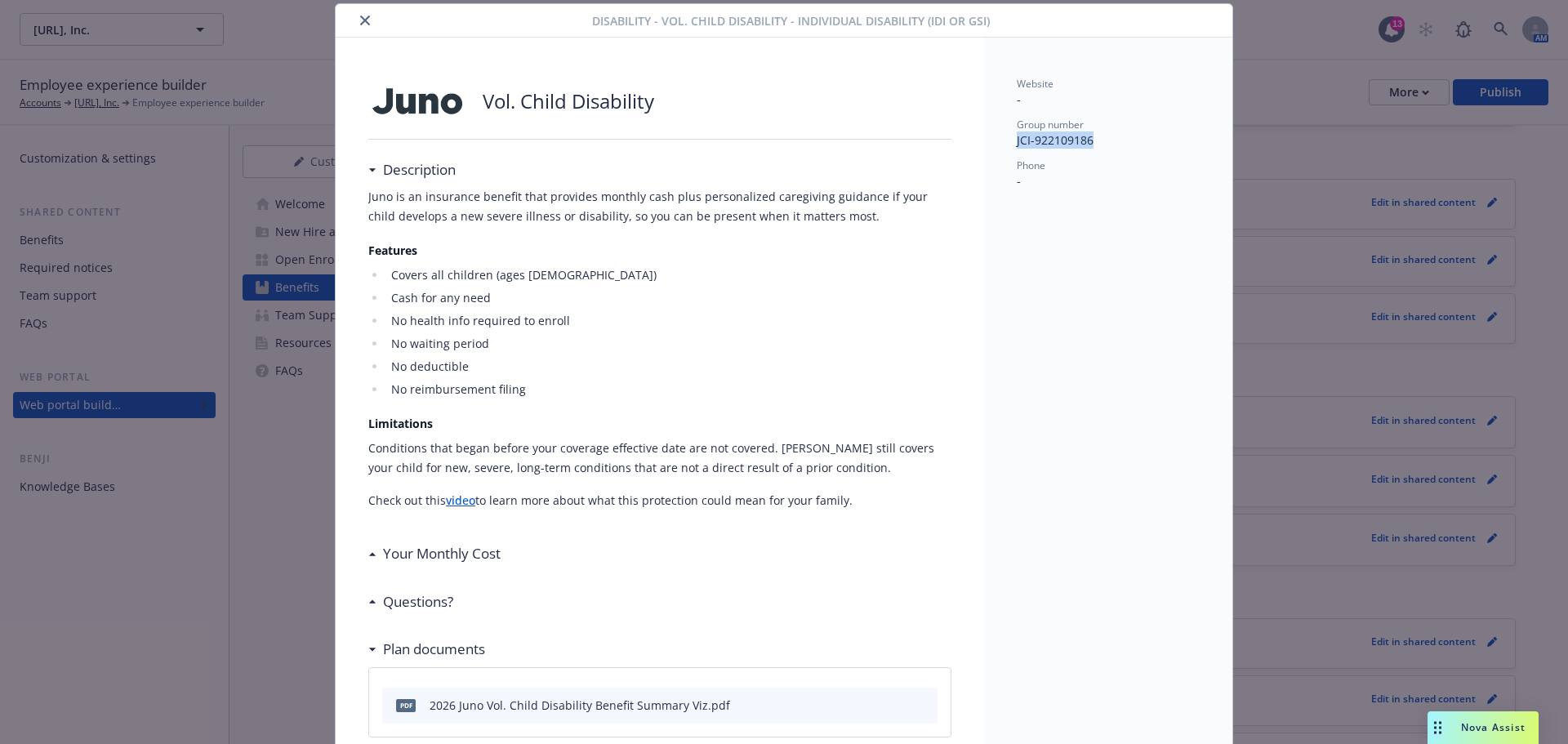
drag, startPoint x: 1090, startPoint y: 145, endPoint x: 1006, endPoint y: 144, distance: 84.0
click at [1006, 144] on div "Website - Group number JCI-922109186 Phone -" at bounding box center [1108, 466] width 248 height 857
copy p "JCI-922109186"
click at [364, 18] on icon "close" at bounding box center [365, 20] width 10 height 10
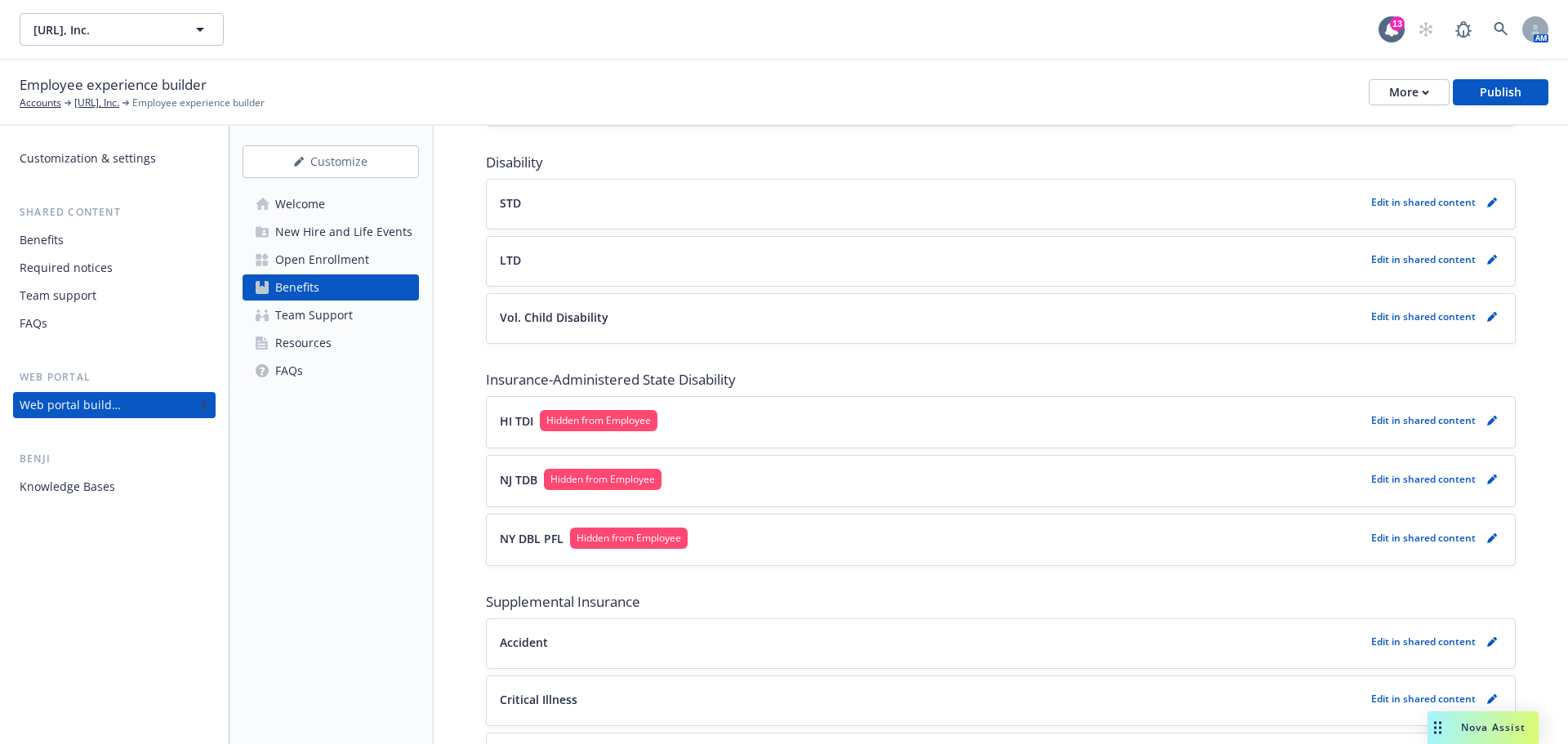
click at [479, 588] on div "The base plan is pre-populated from Force and can be edited there . This accoun…" at bounding box center [1001, 358] width 1134 height 2263
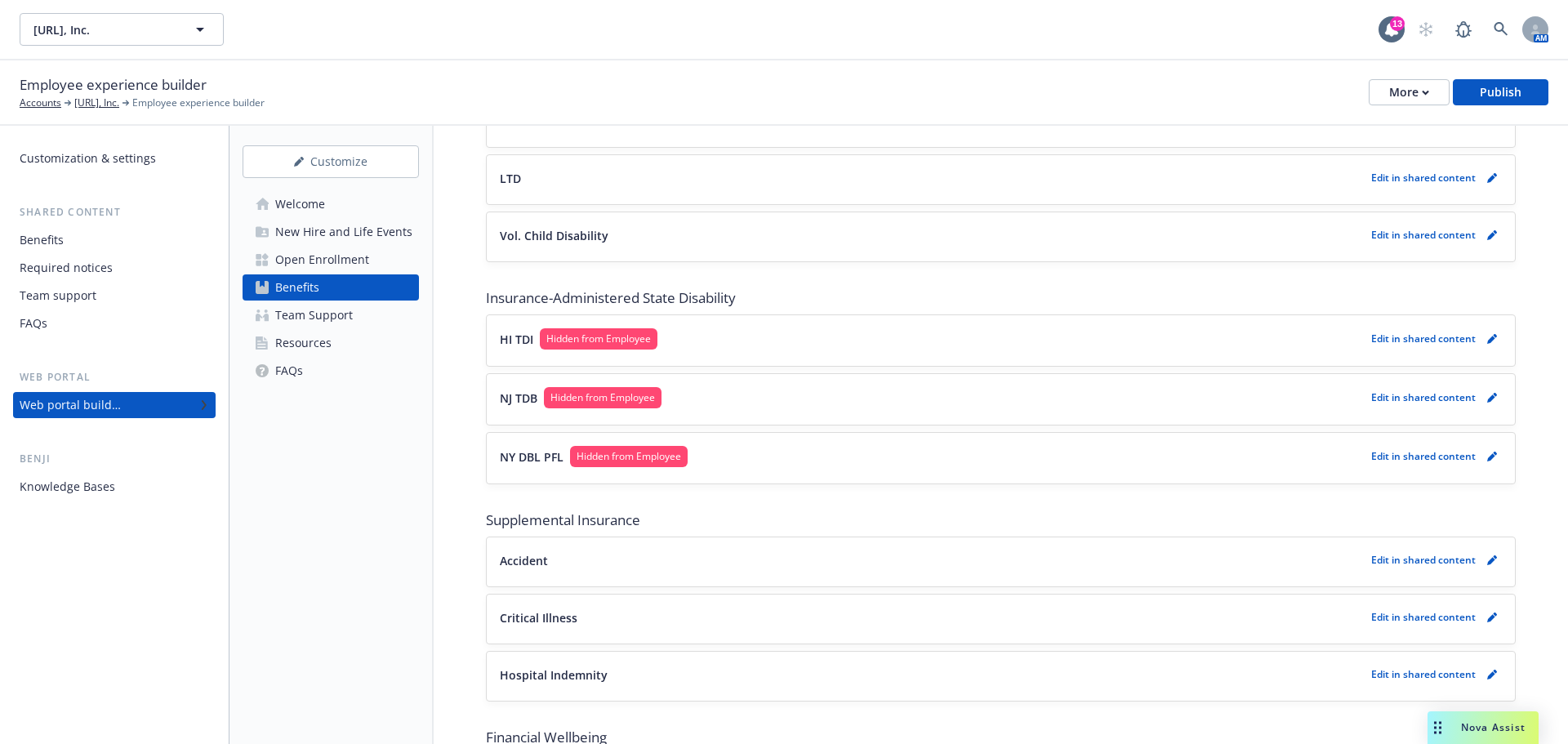
click at [763, 42] on div "[URL], Inc. [URL], Inc." at bounding box center [699, 29] width 1359 height 32
click at [659, 53] on div "[URL], Inc. [URL], Inc. 13 AM" at bounding box center [784, 29] width 1568 height 59
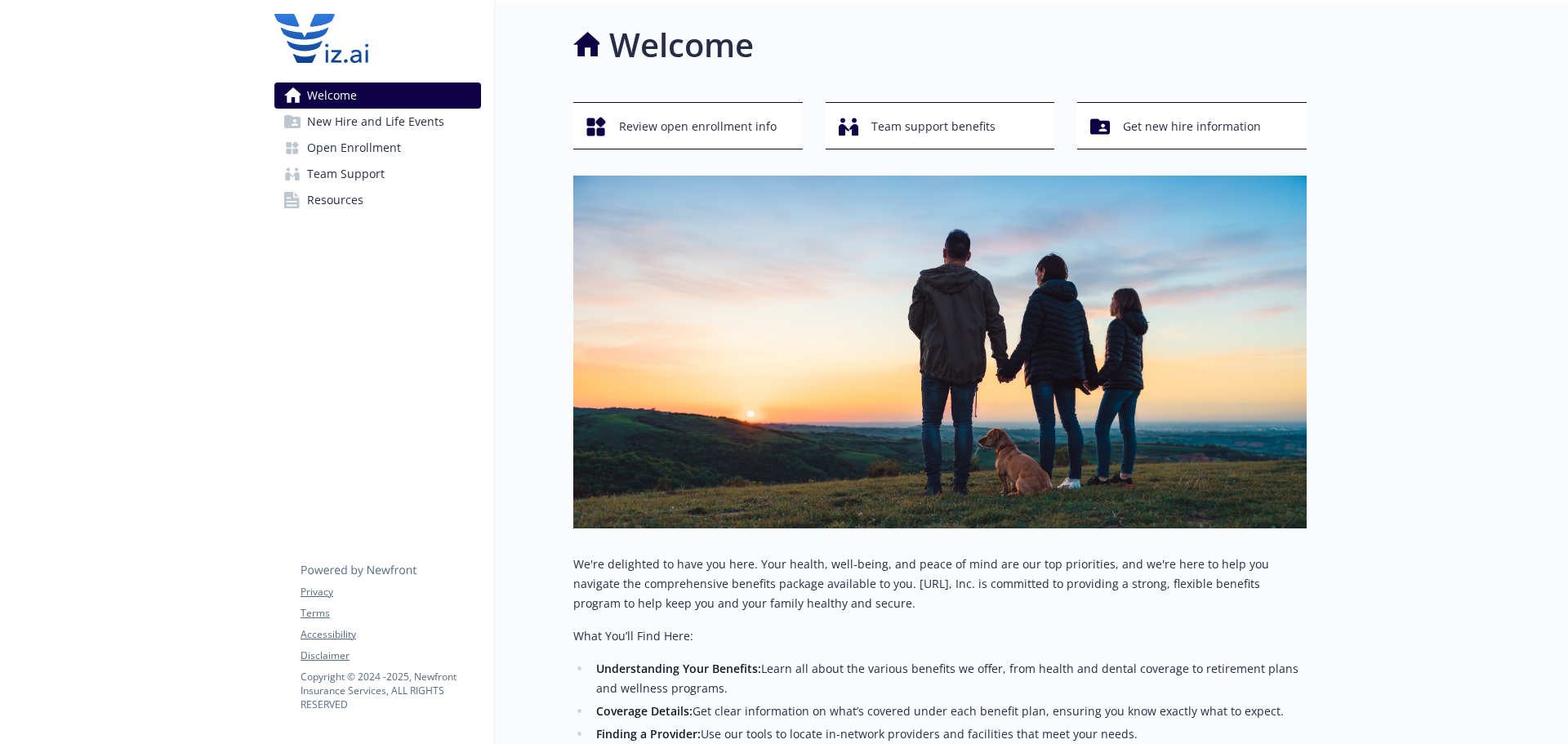
click at [173, 294] on div at bounding box center [131, 554] width 261 height 1106
click at [552, 383] on div "Welcome Review open enrollment info Team support benefits Get new hire informat…" at bounding box center [901, 505] width 812 height 1008
click at [423, 338] on div "Welcome New Hire and Life Events Open Enrollment Team Support Resources Privacy…" at bounding box center [378, 554] width 234 height 1106
click at [388, 149] on span "Open Enrollment" at bounding box center [353, 148] width 94 height 26
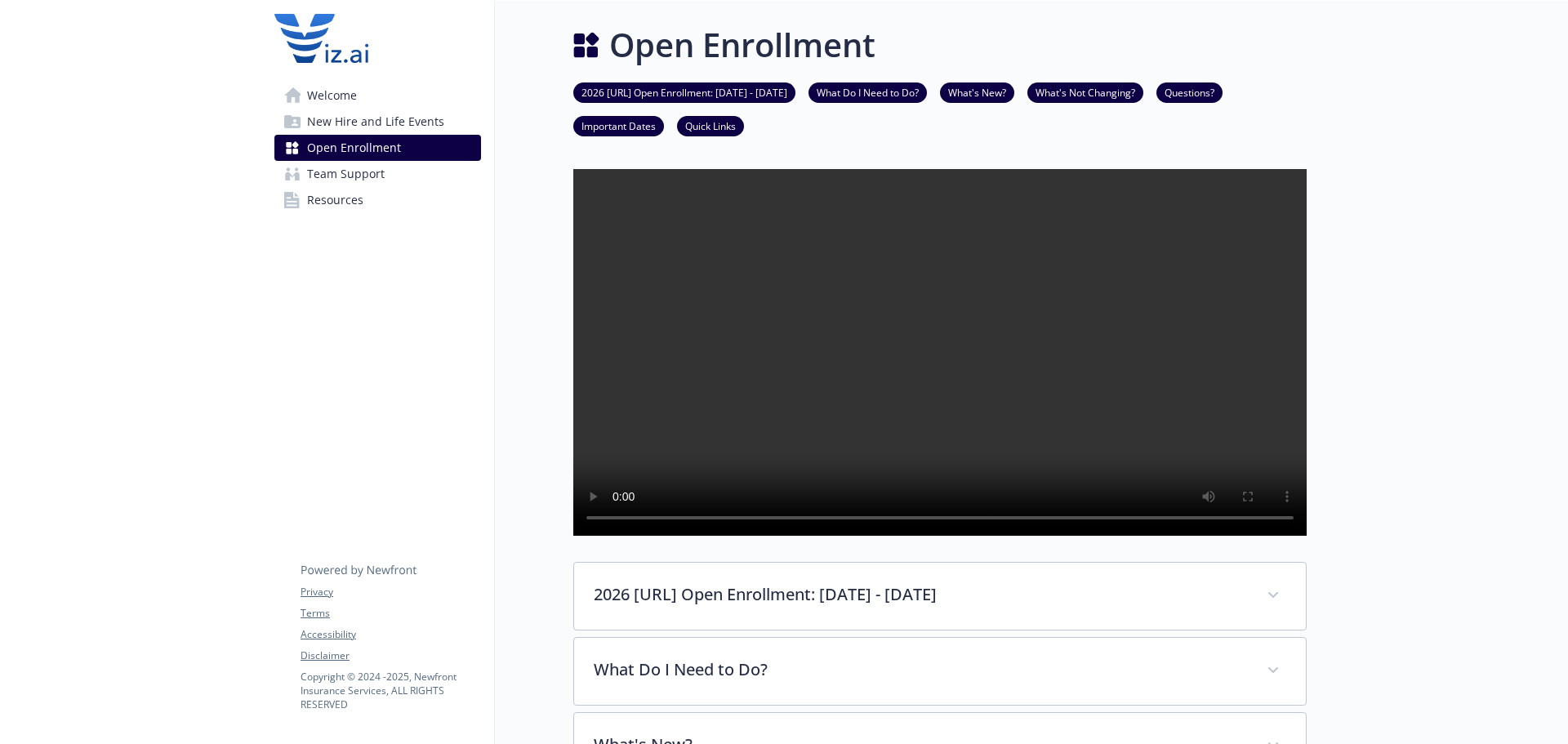
click at [384, 135] on span "Open Enrollment" at bounding box center [353, 148] width 94 height 26
click at [380, 126] on span "New Hire and Life Events" at bounding box center [375, 122] width 138 height 26
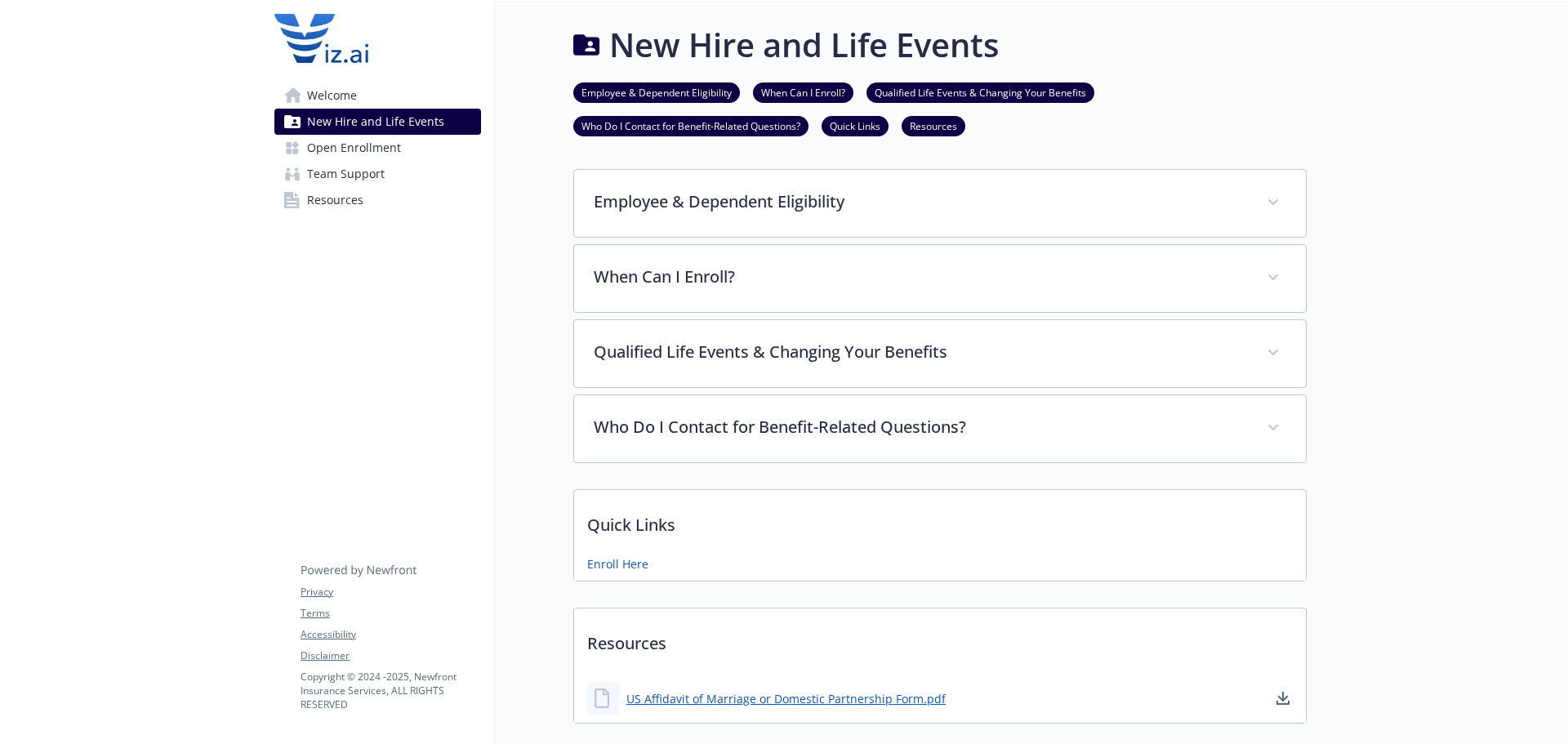
click at [356, 167] on span "Team Support" at bounding box center [345, 174] width 78 height 26
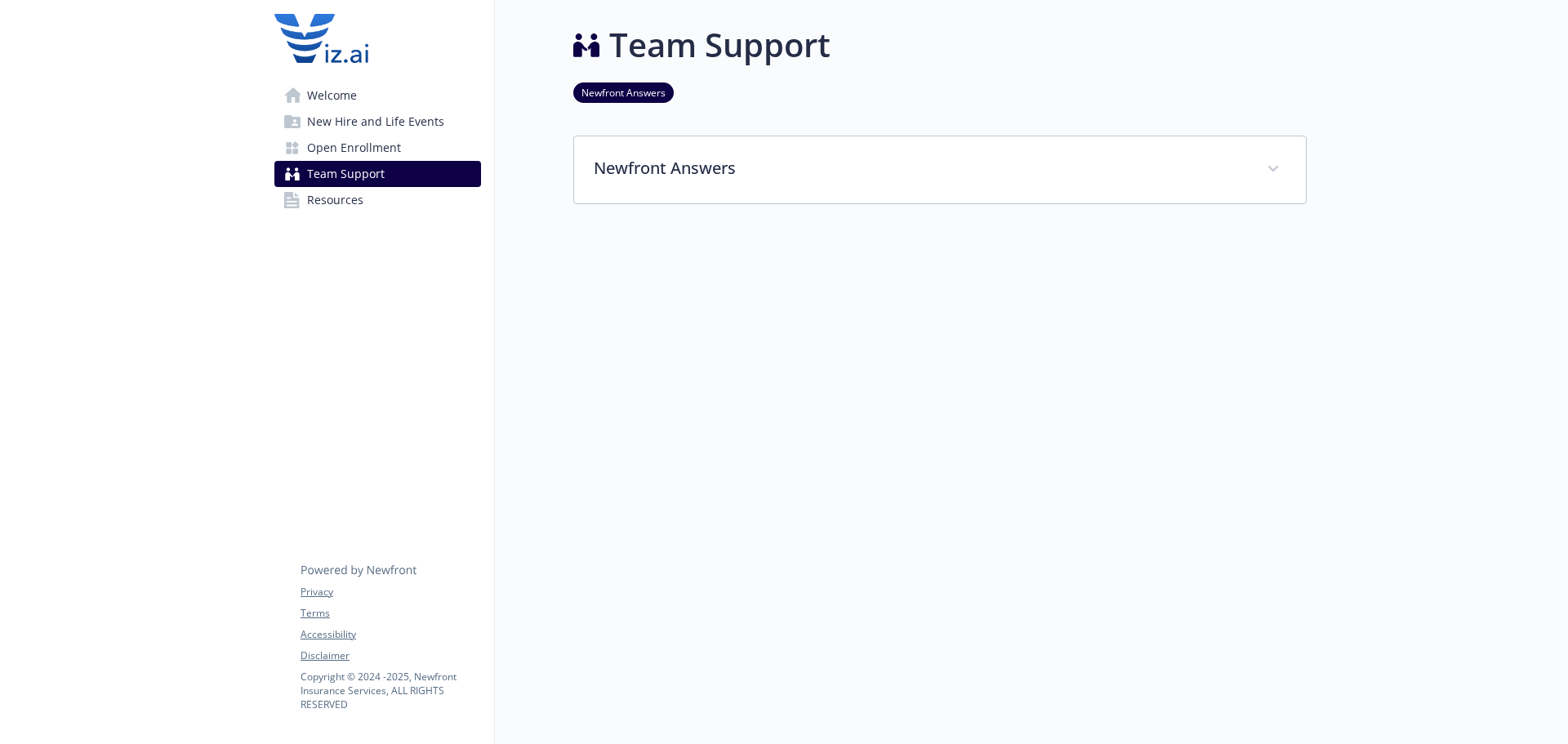
click at [348, 152] on span "Open Enrollment" at bounding box center [353, 148] width 94 height 26
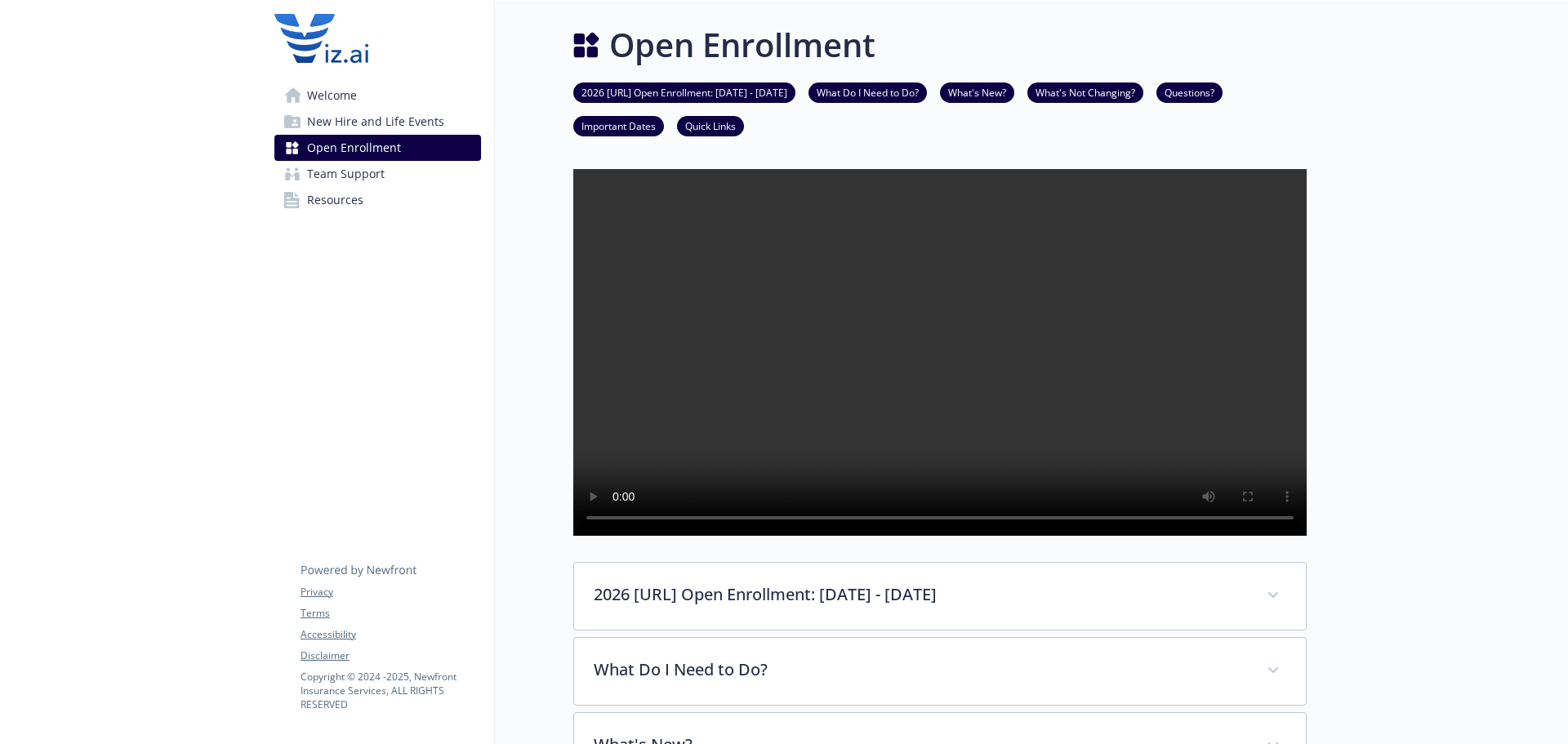
click at [336, 99] on span "Welcome" at bounding box center [331, 96] width 50 height 26
